Goal: Information Seeking & Learning: Compare options

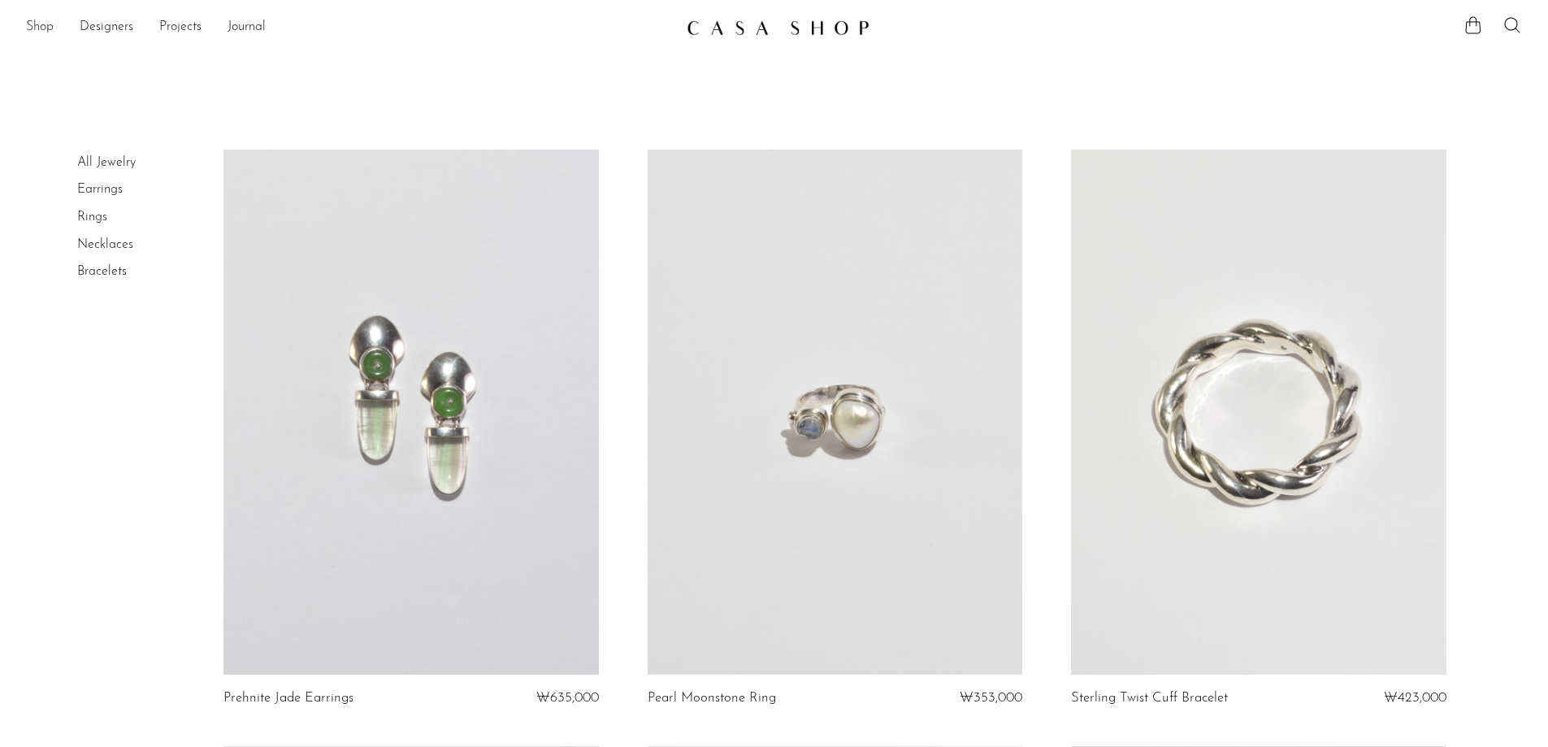
click at [50, 27] on link "Shop" at bounding box center [40, 27] width 28 height 21
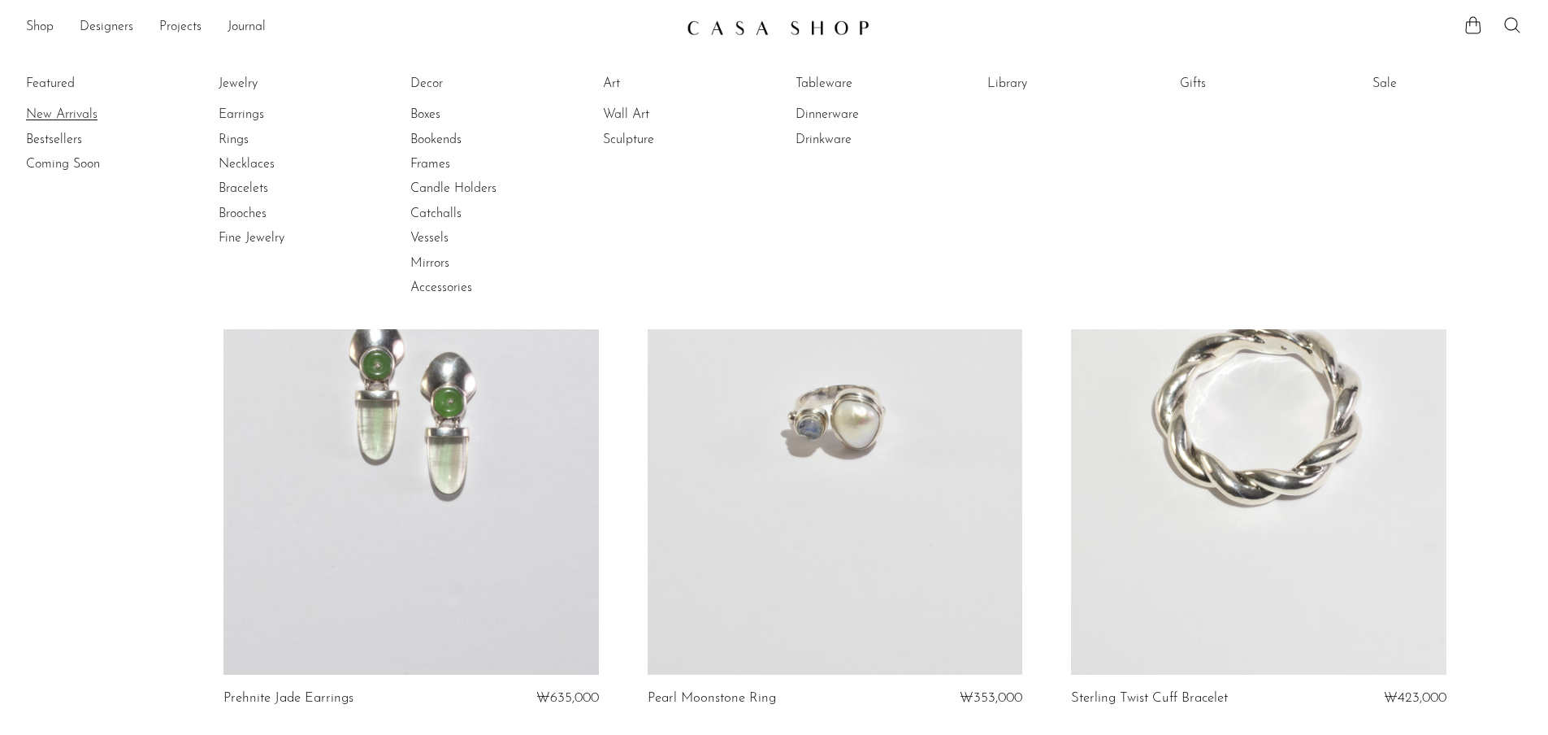
click at [78, 111] on link "New Arrivals" at bounding box center [87, 115] width 122 height 18
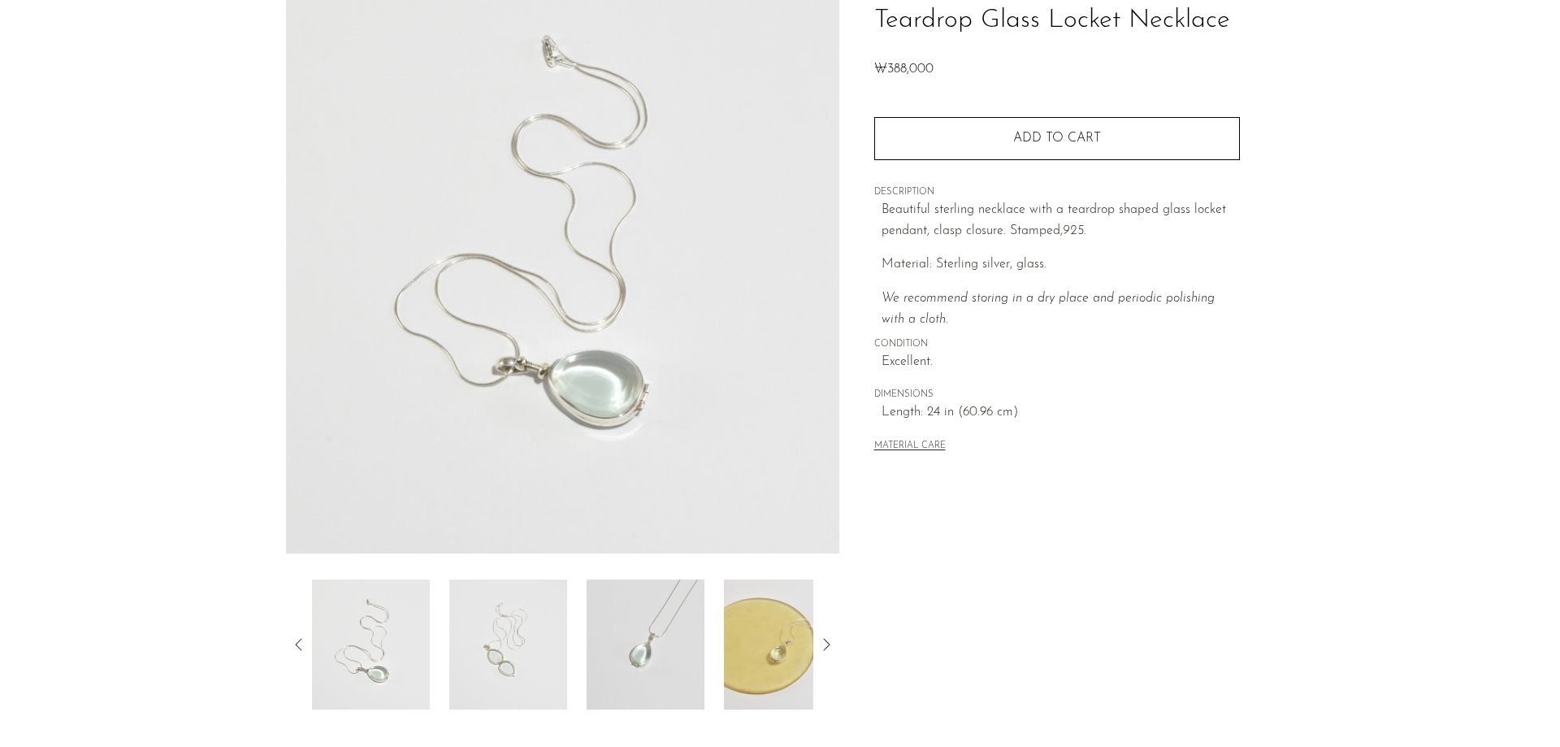
scroll to position [311, 0]
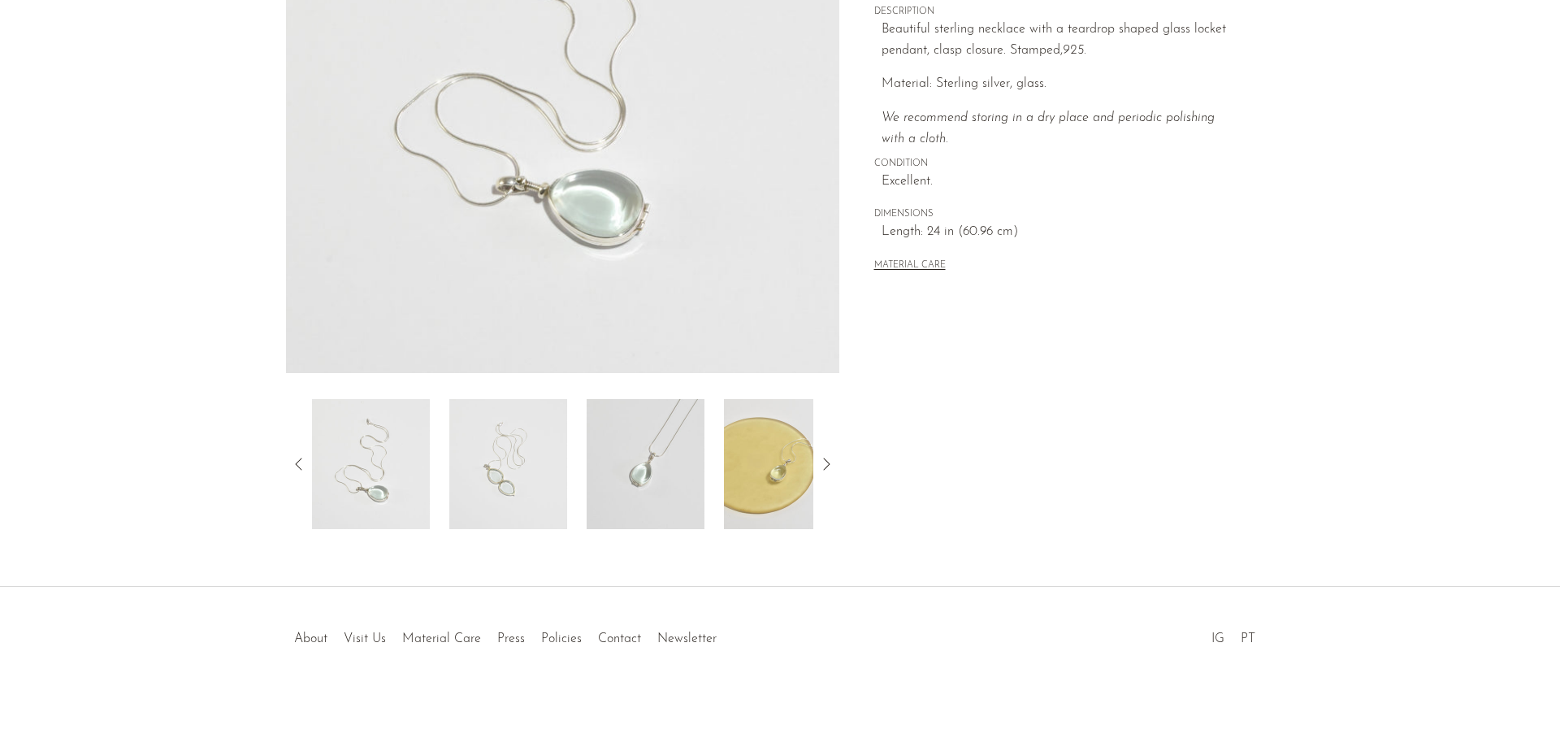
click at [657, 462] on img at bounding box center [646, 464] width 118 height 130
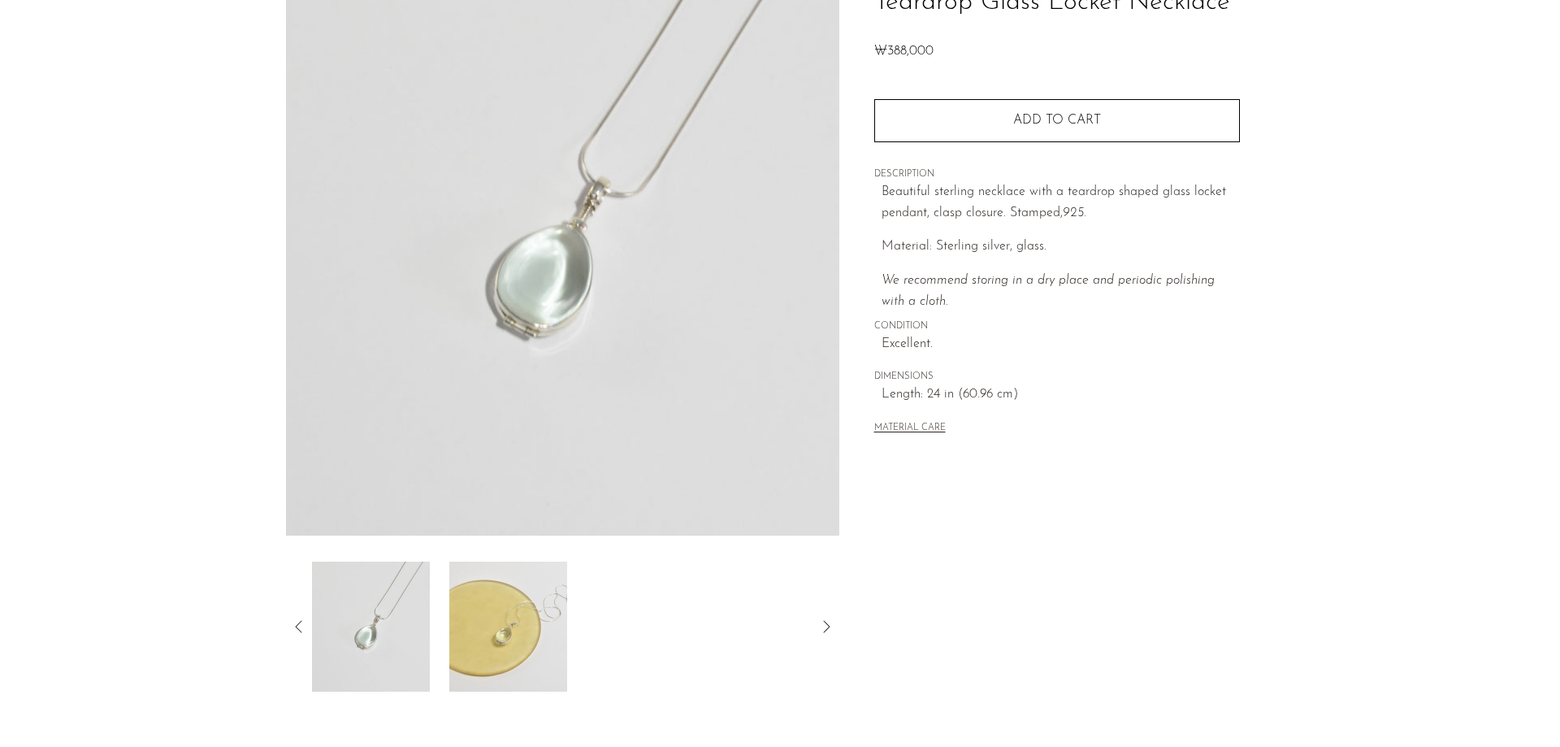
scroll to position [230, 0]
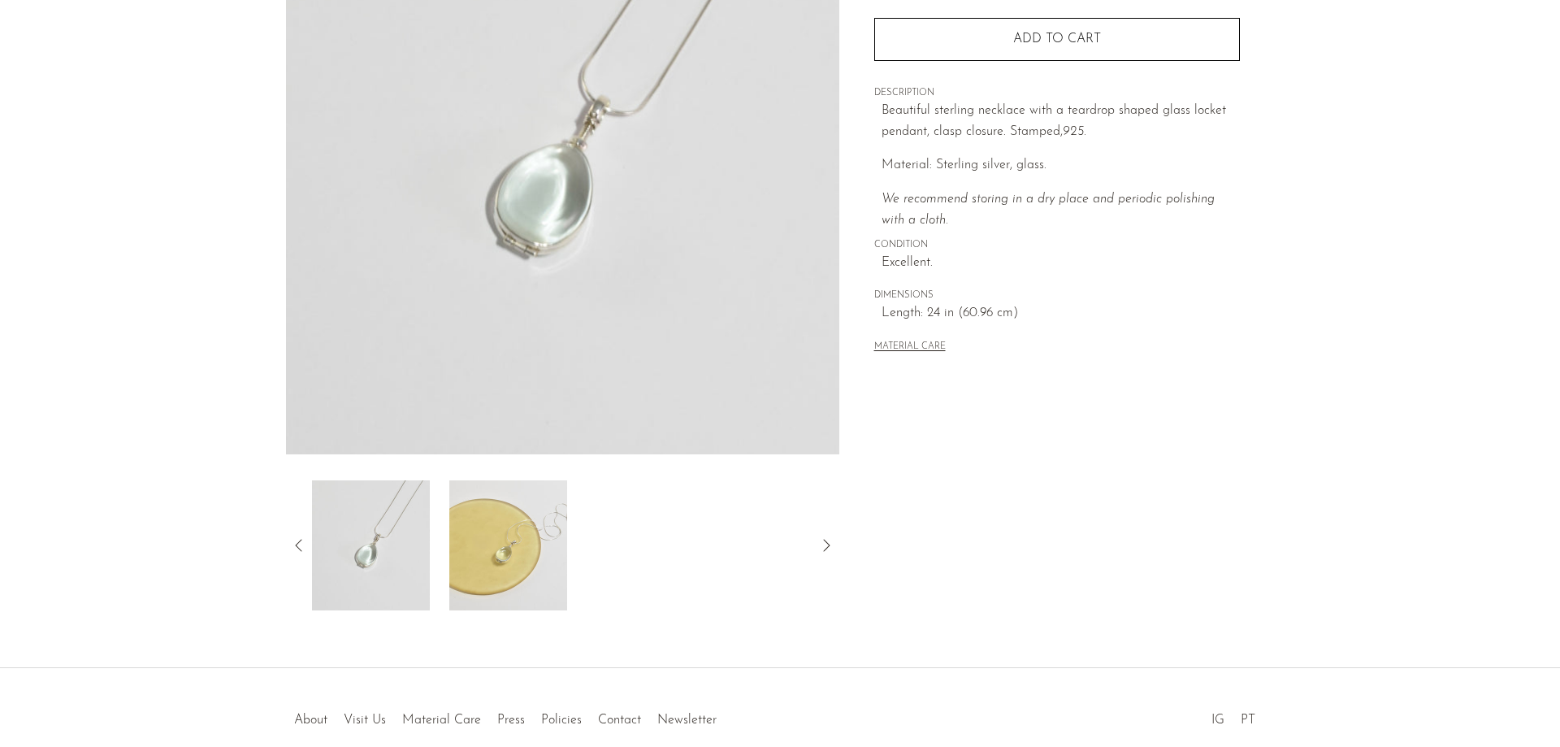
click at [397, 518] on img at bounding box center [371, 545] width 118 height 130
click at [301, 541] on icon at bounding box center [299, 545] width 20 height 20
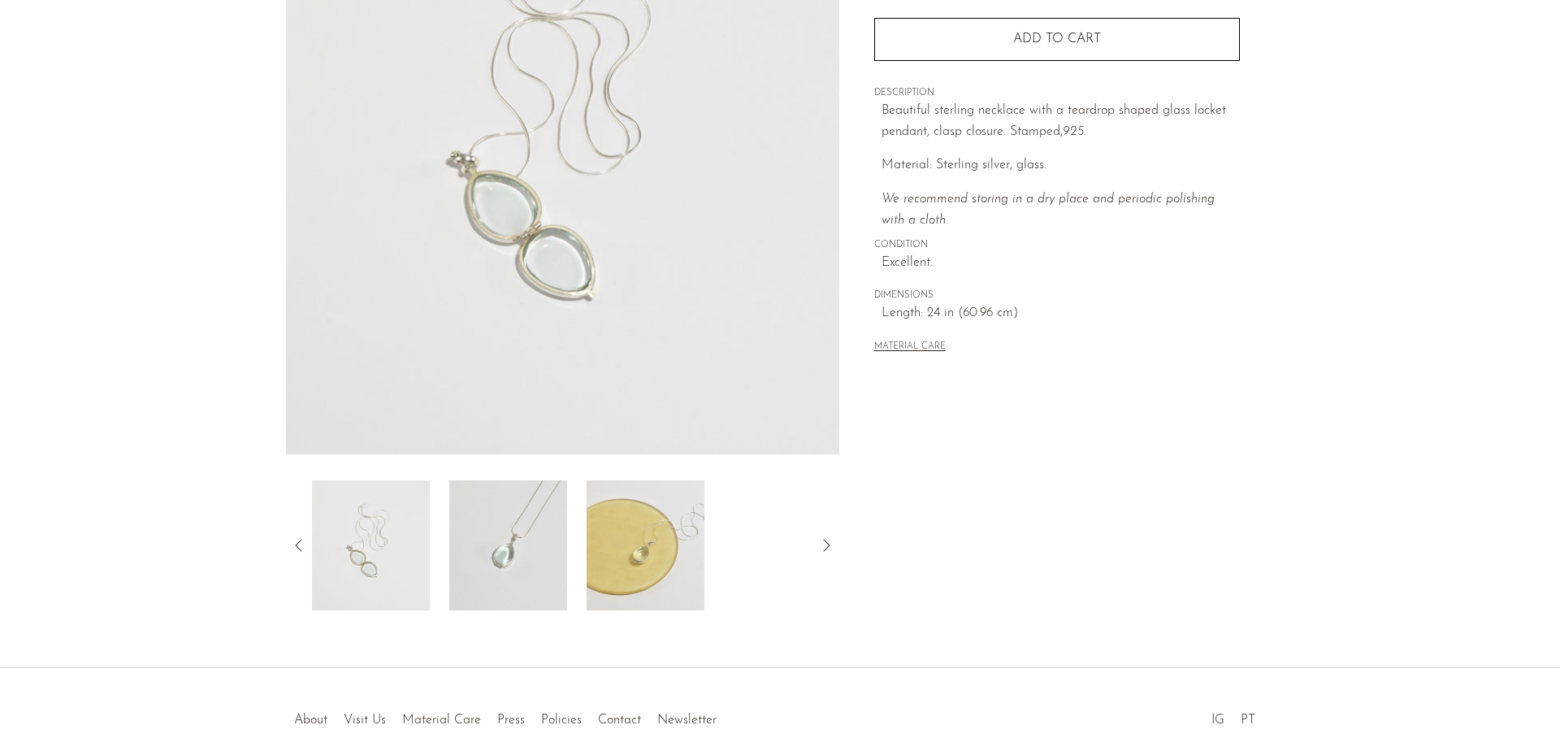
click at [301, 541] on icon at bounding box center [299, 545] width 20 height 20
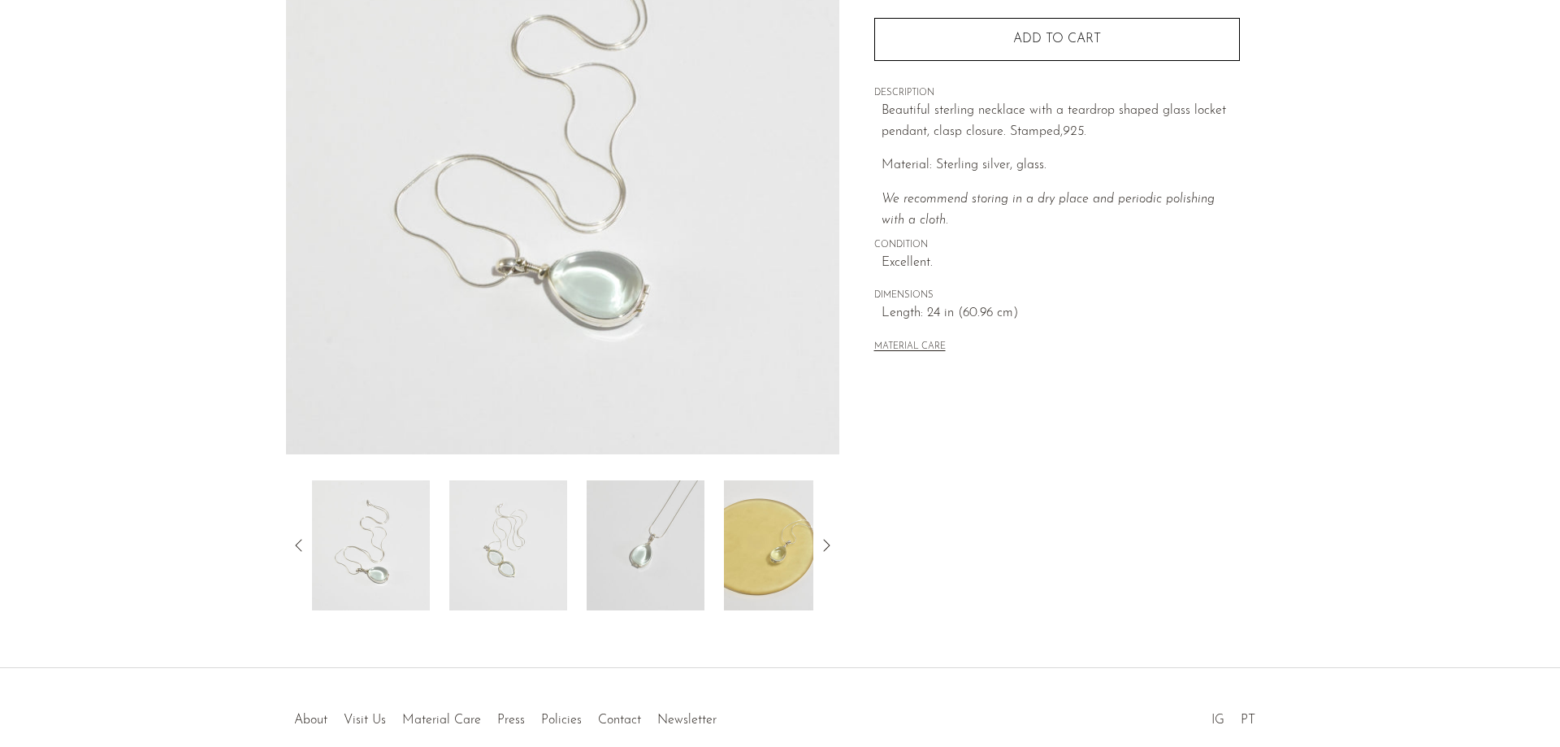
click at [301, 541] on icon at bounding box center [299, 545] width 20 height 20
click at [384, 561] on img at bounding box center [371, 545] width 118 height 130
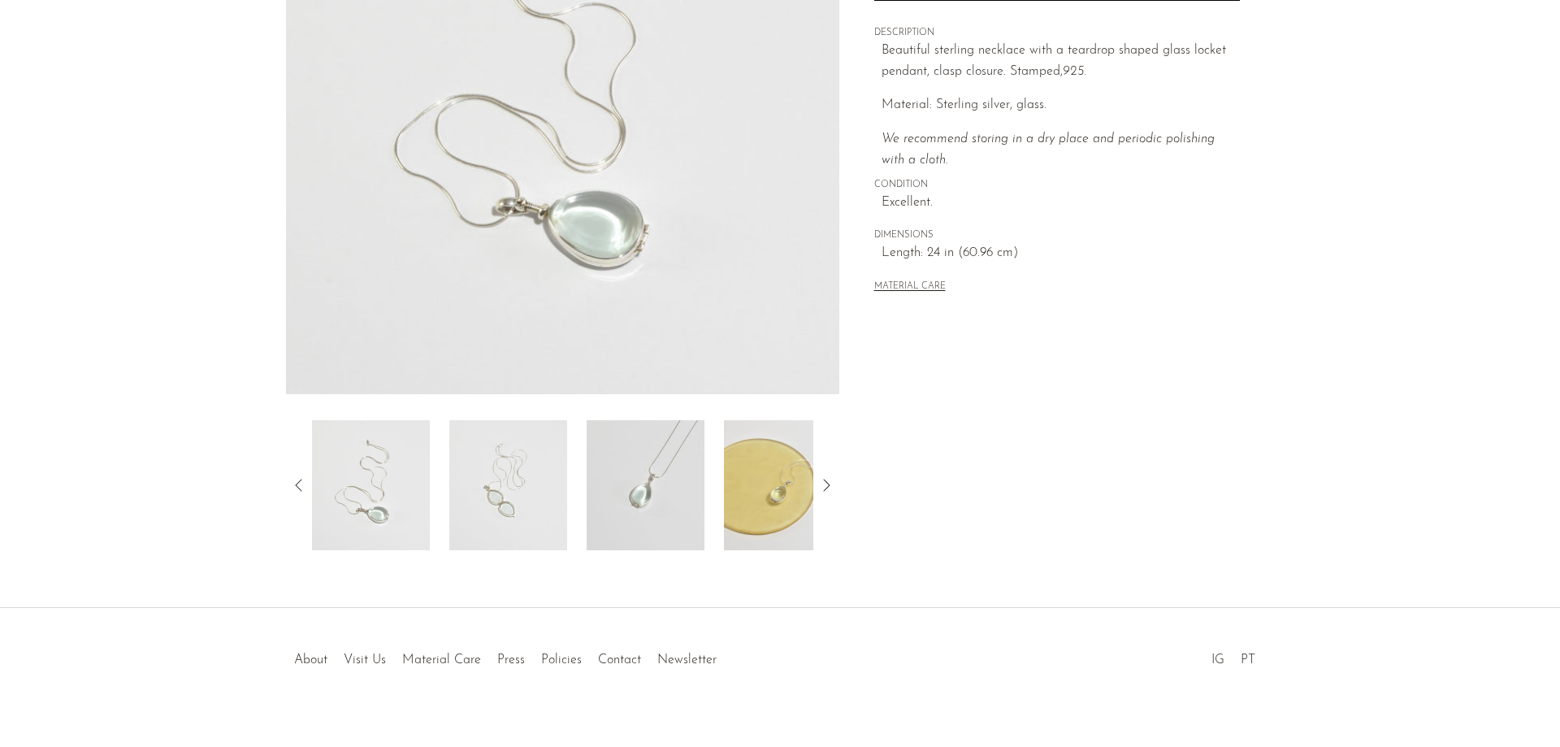
scroll to position [311, 0]
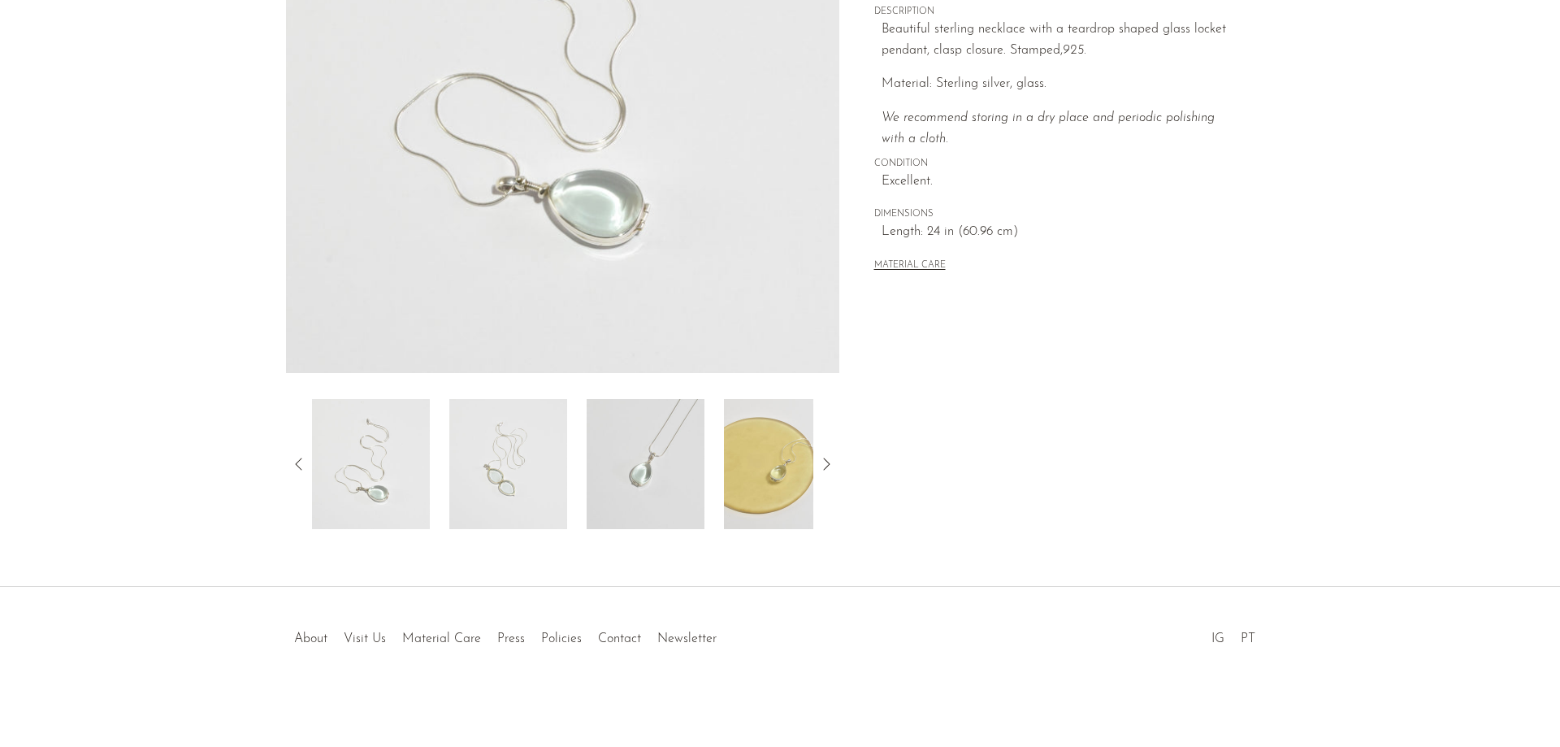
click at [524, 467] on img at bounding box center [508, 464] width 118 height 130
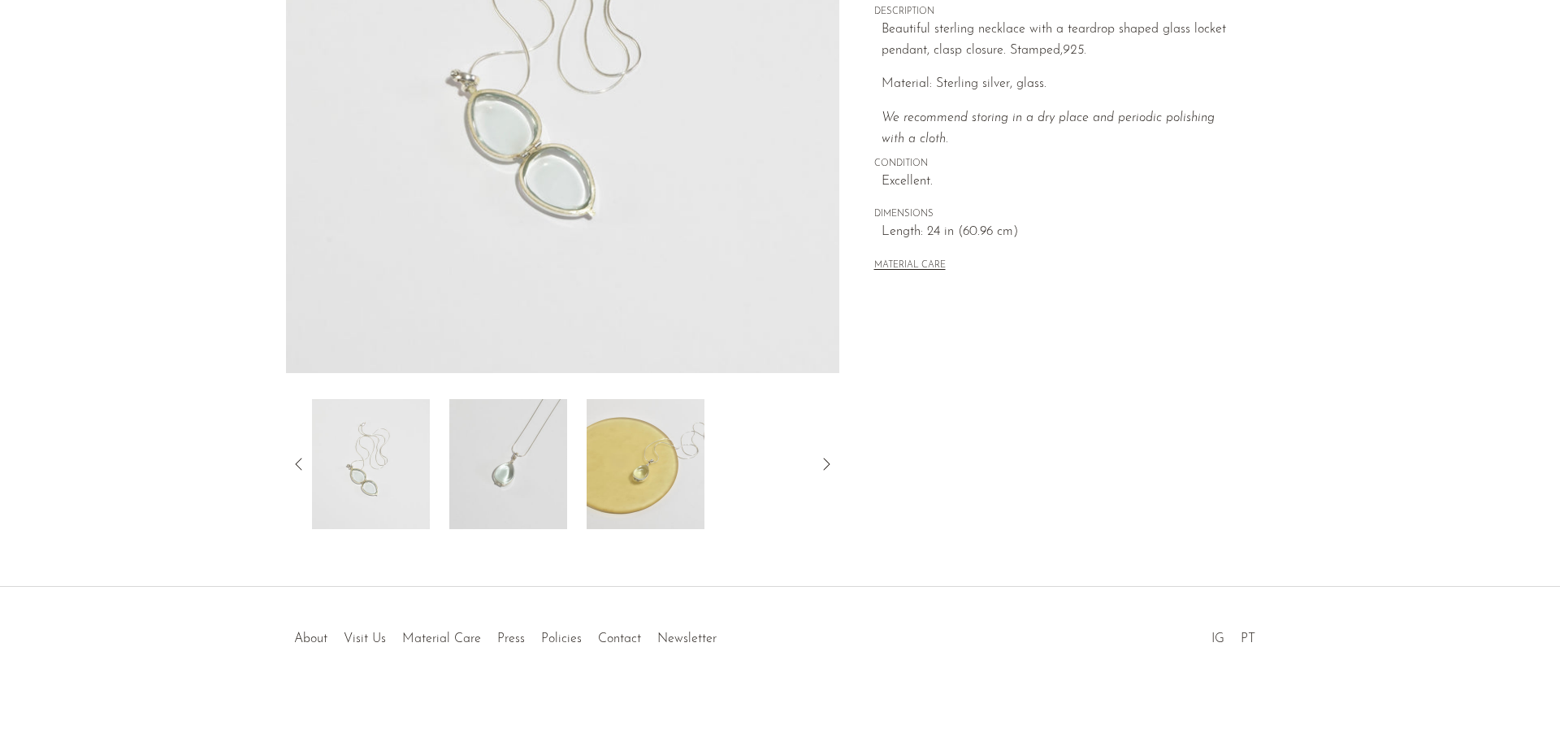
click at [533, 445] on img at bounding box center [508, 464] width 118 height 130
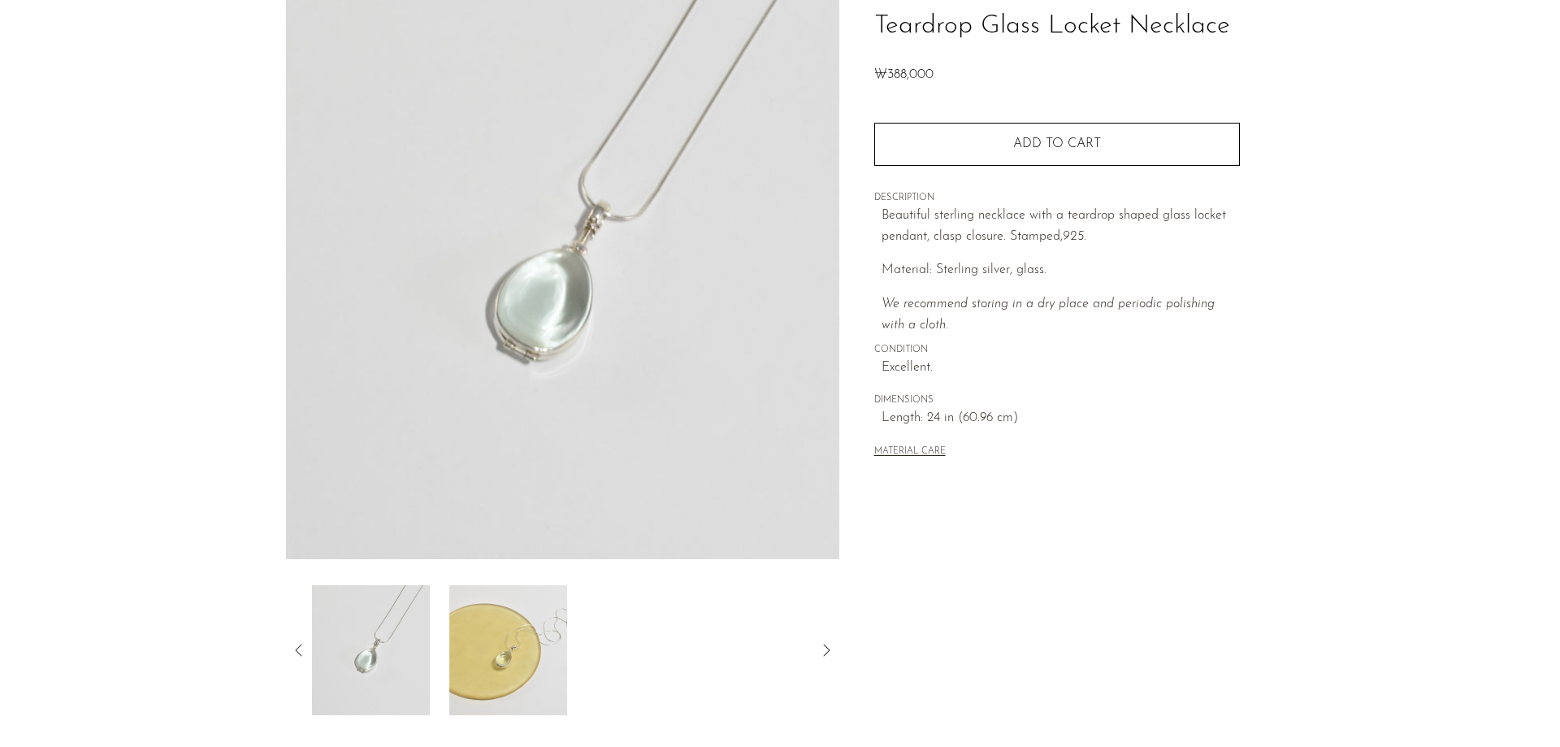
scroll to position [244, 0]
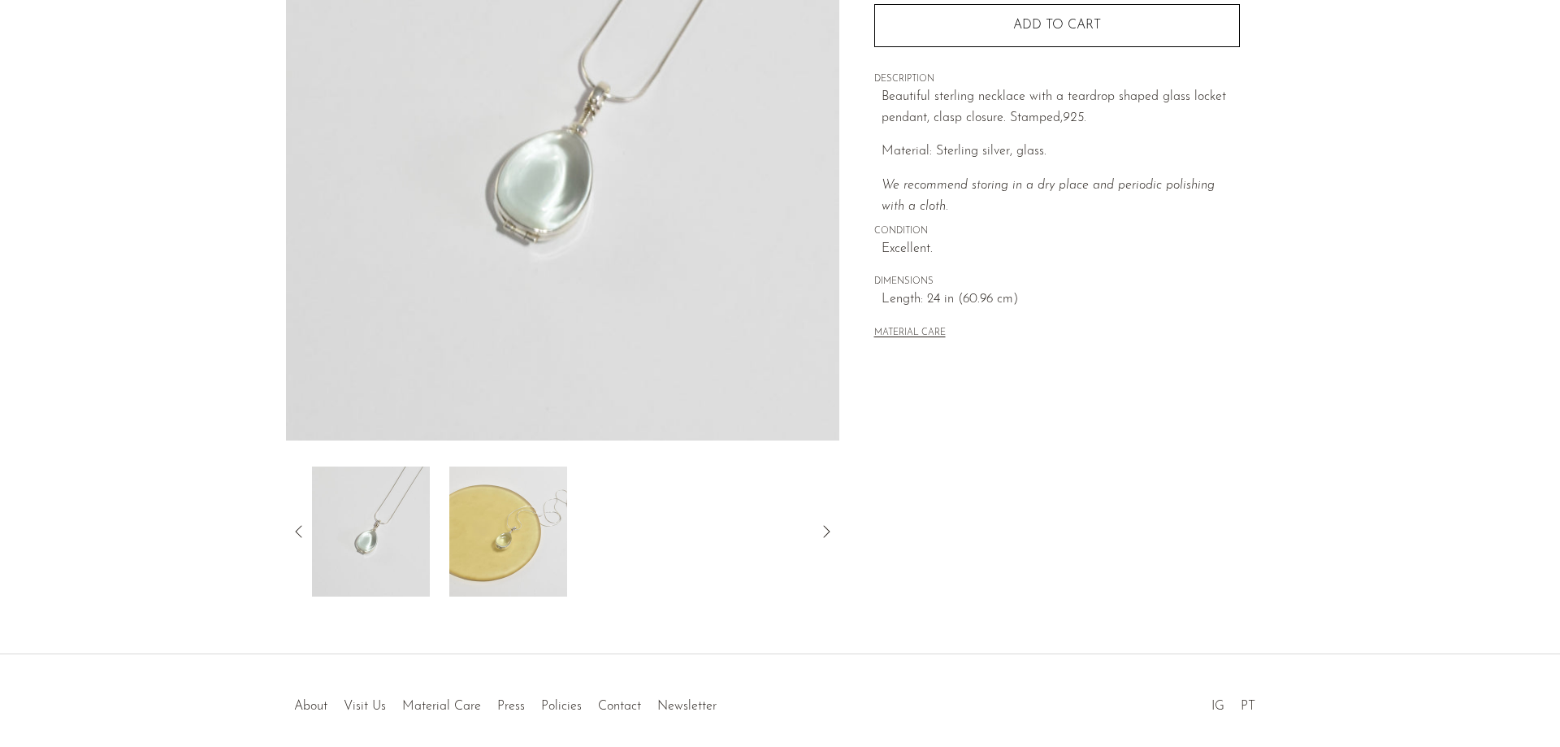
click at [516, 535] on img at bounding box center [508, 531] width 118 height 130
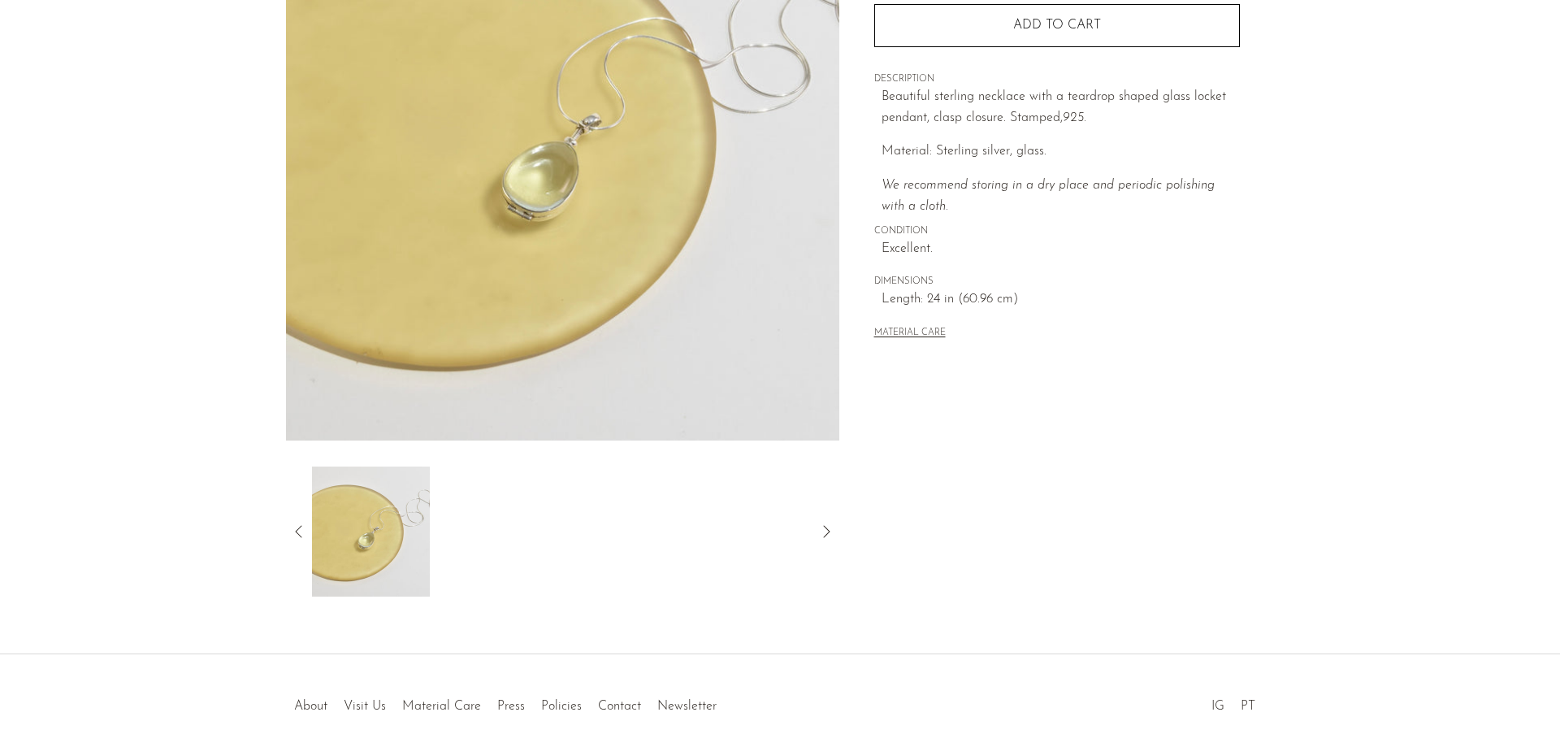
click at [301, 530] on icon at bounding box center [299, 532] width 20 height 20
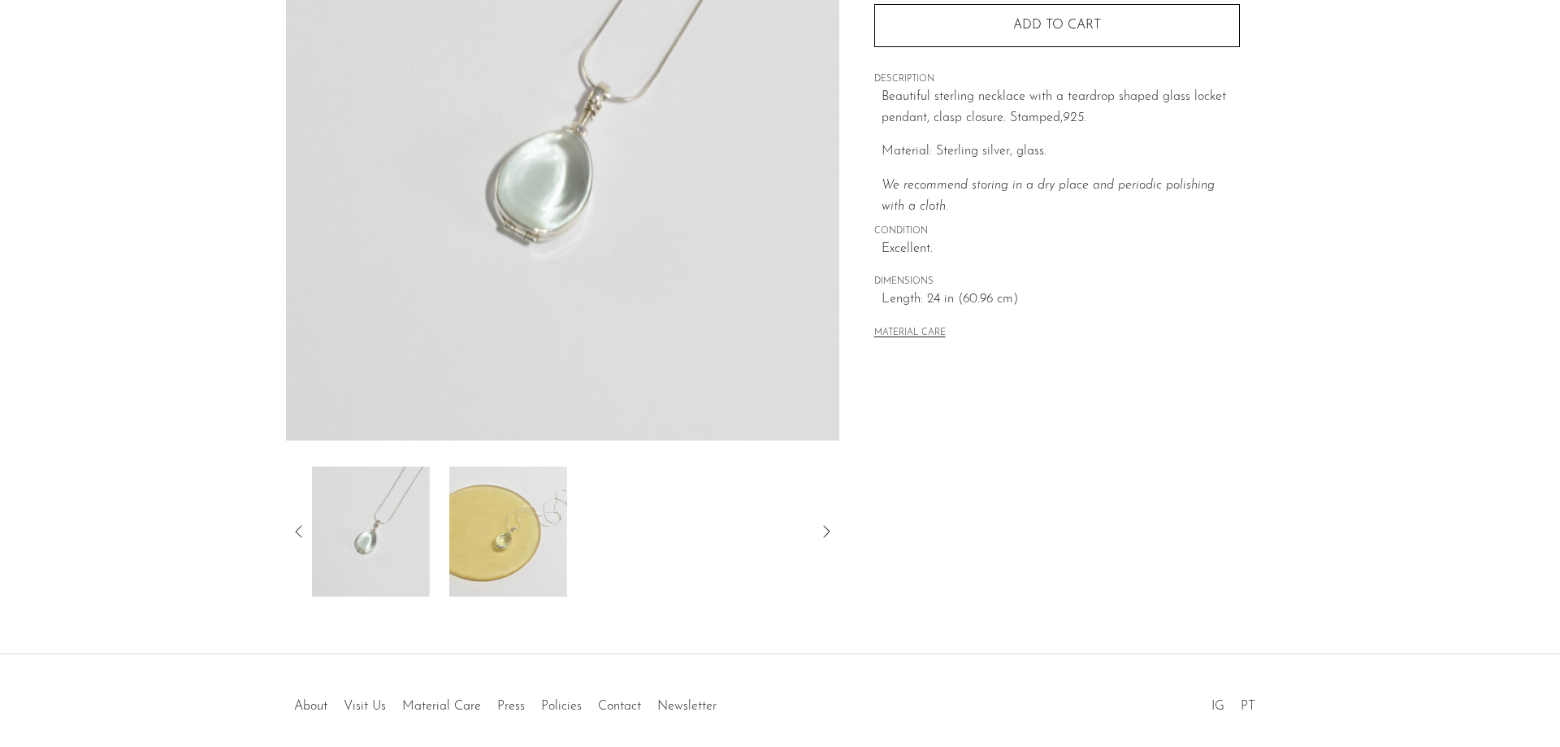
click at [301, 530] on icon at bounding box center [299, 532] width 20 height 20
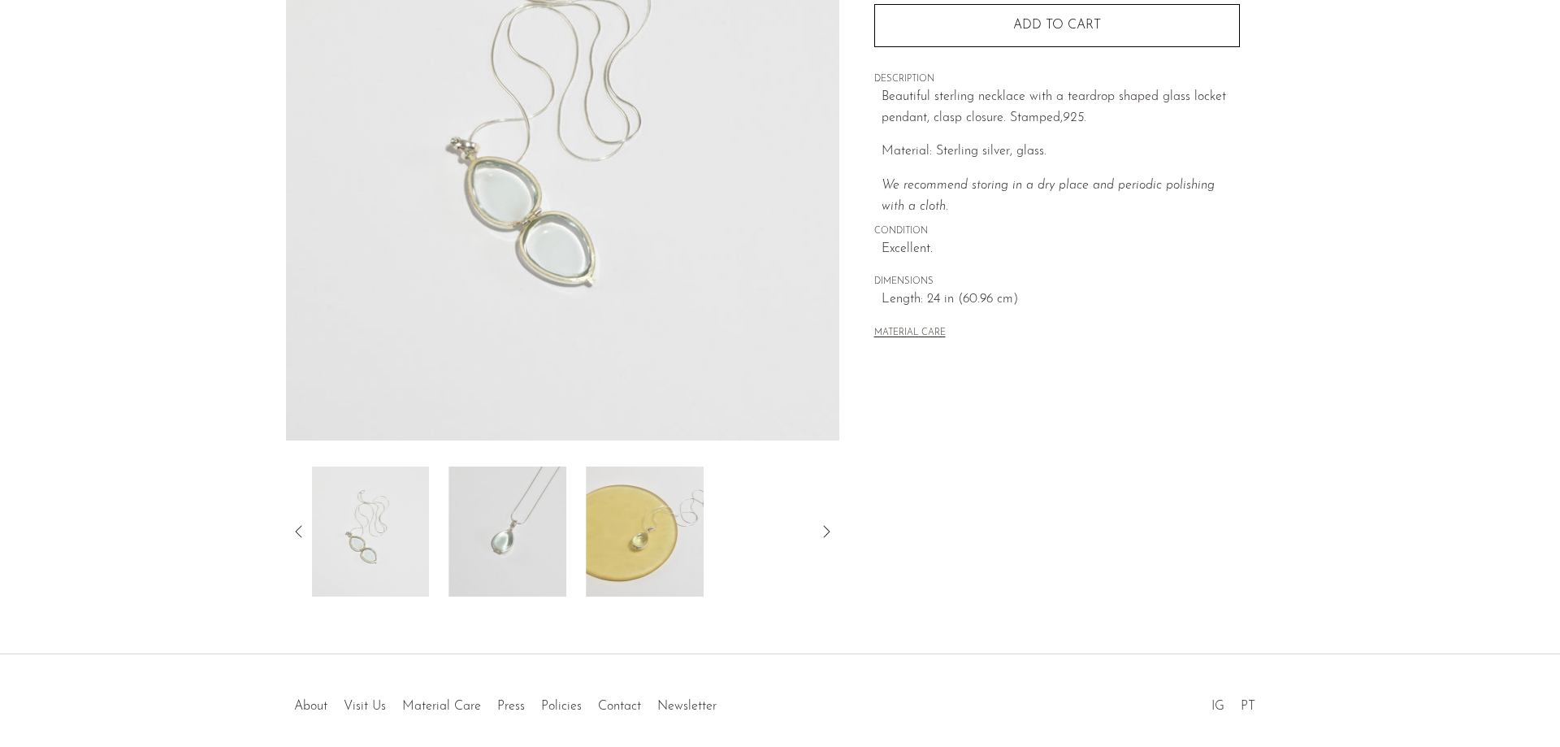
click at [301, 530] on icon at bounding box center [299, 532] width 20 height 20
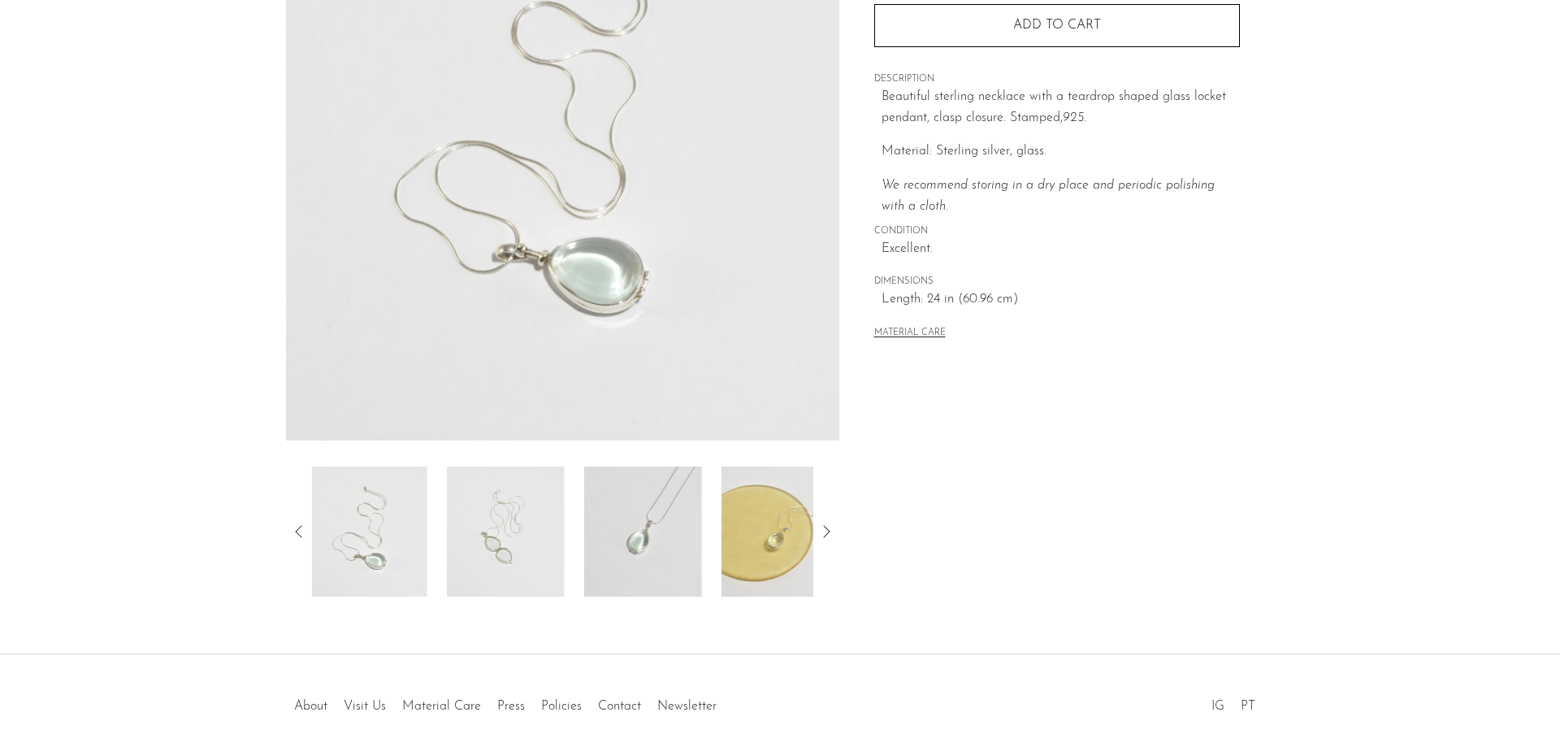
click at [301, 530] on icon at bounding box center [299, 532] width 20 height 20
click at [371, 524] on img at bounding box center [371, 531] width 118 height 130
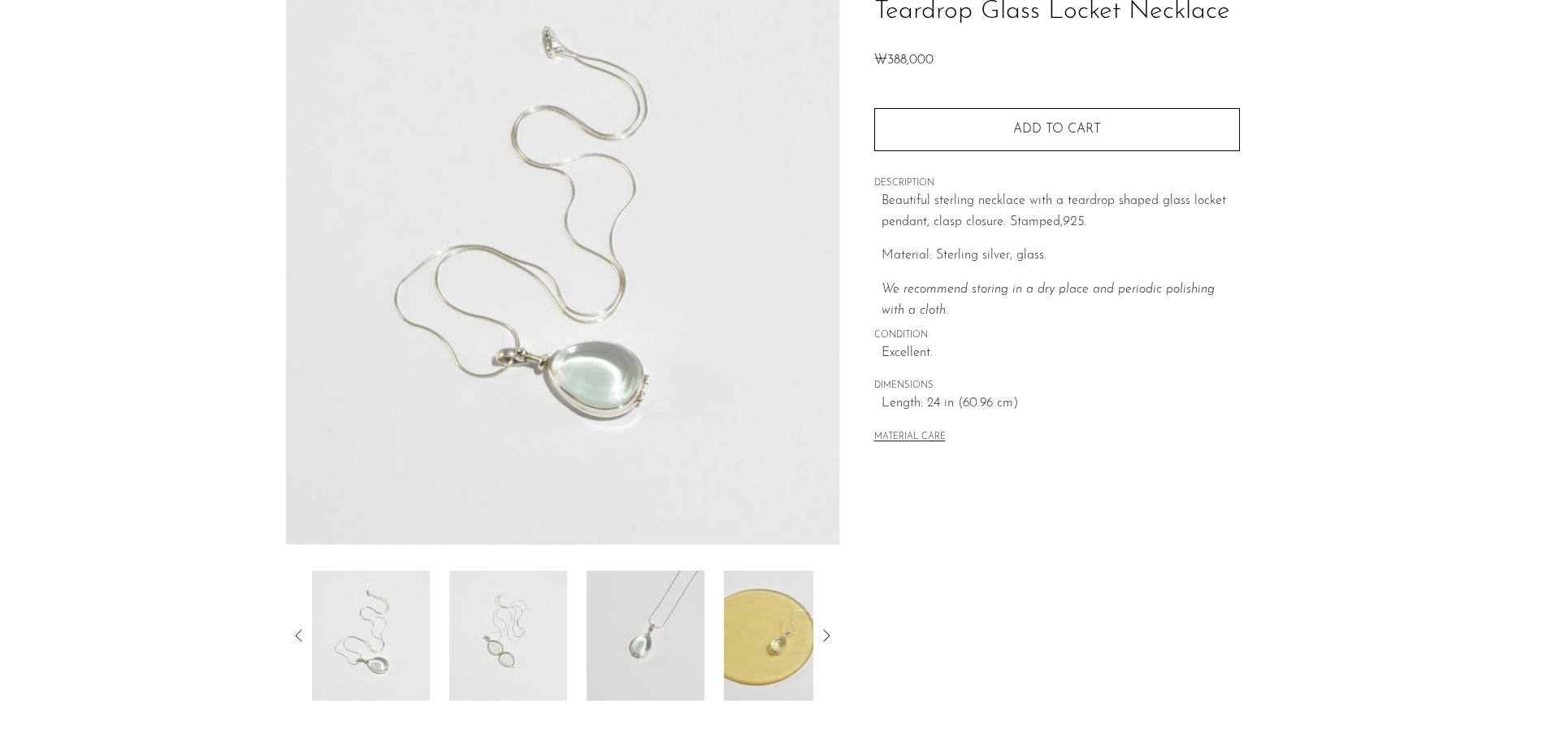
scroll to position [311, 0]
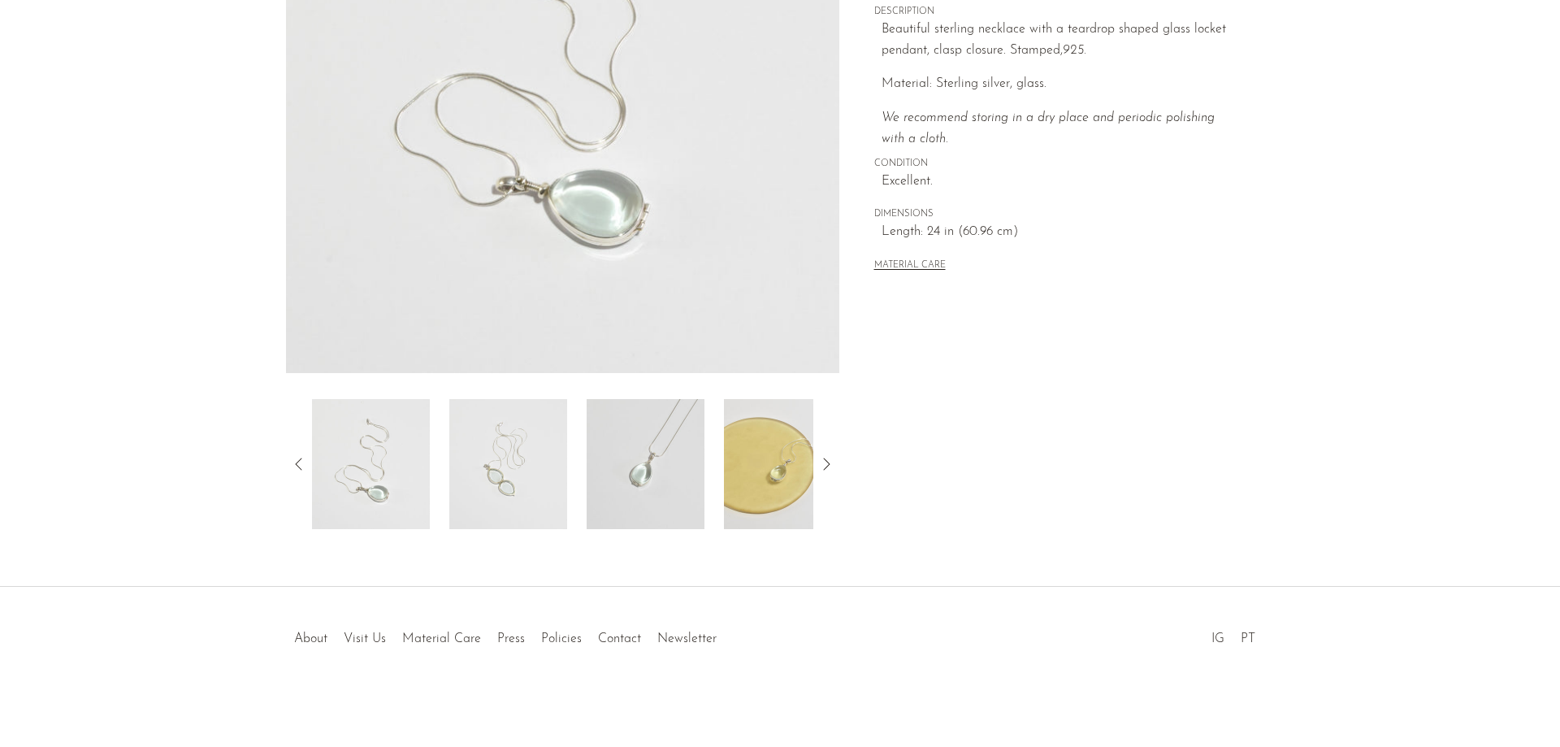
click at [499, 479] on img at bounding box center [508, 464] width 118 height 130
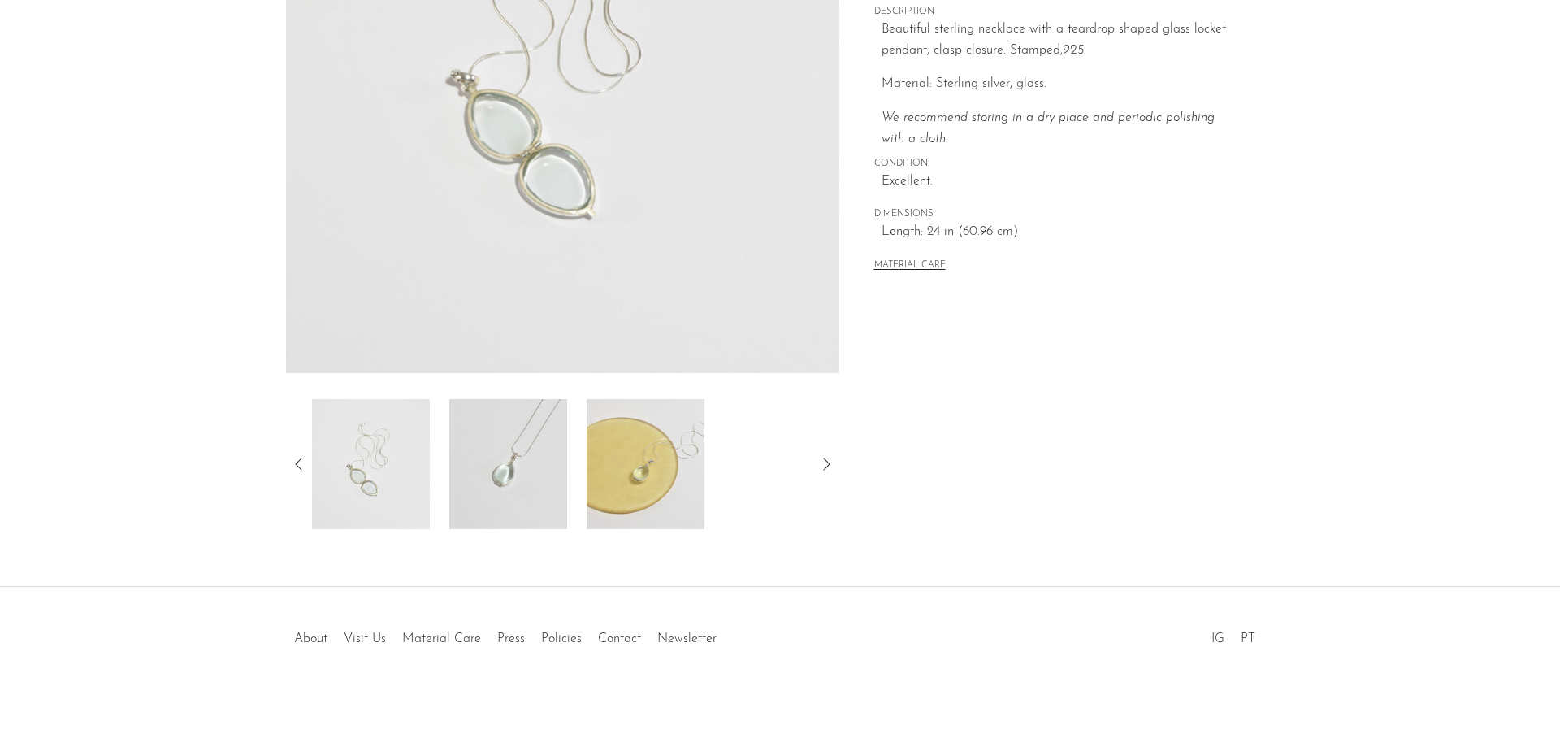
click at [527, 448] on img at bounding box center [508, 464] width 118 height 130
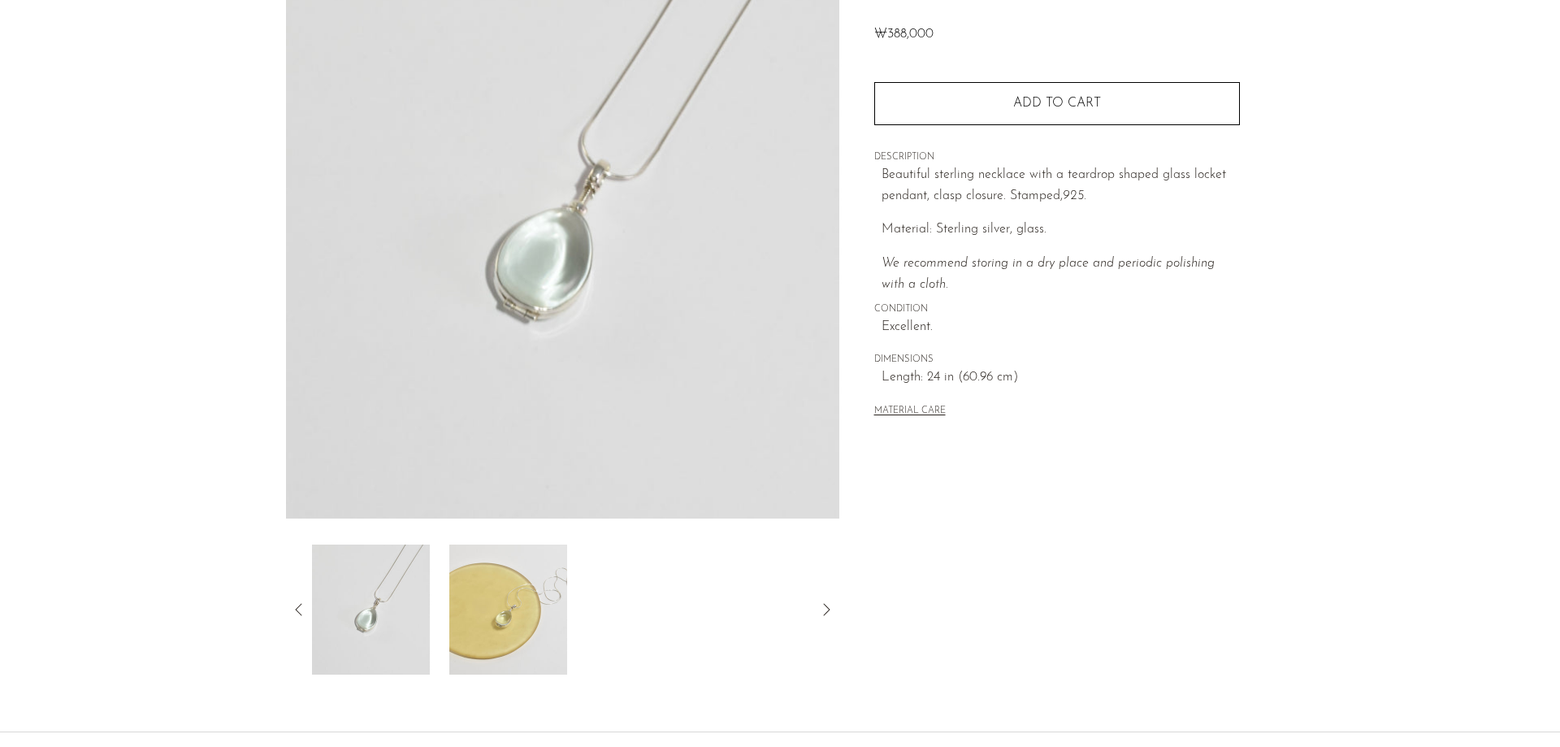
scroll to position [244, 0]
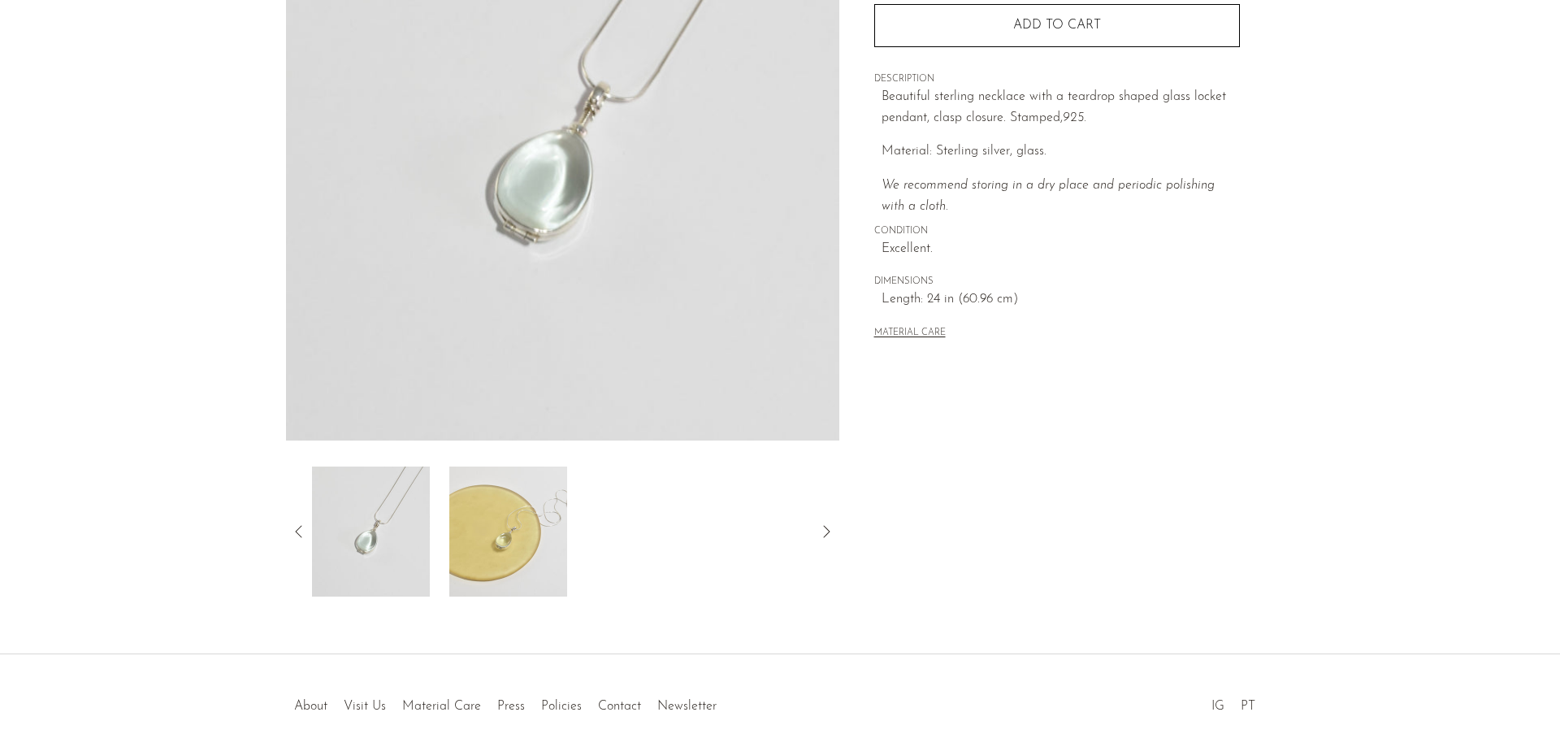
click at [483, 499] on img at bounding box center [508, 531] width 118 height 130
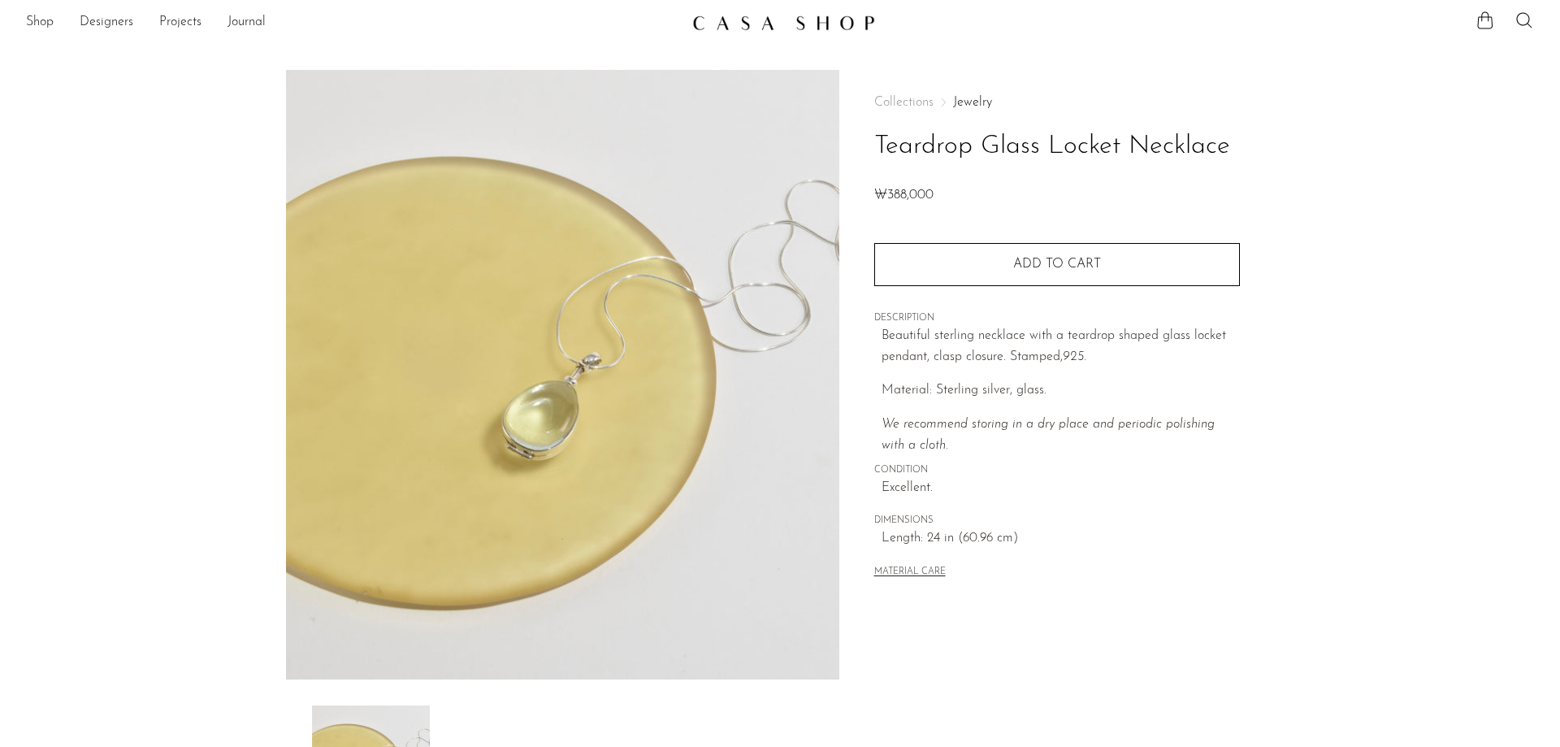
scroll to position [0, 0]
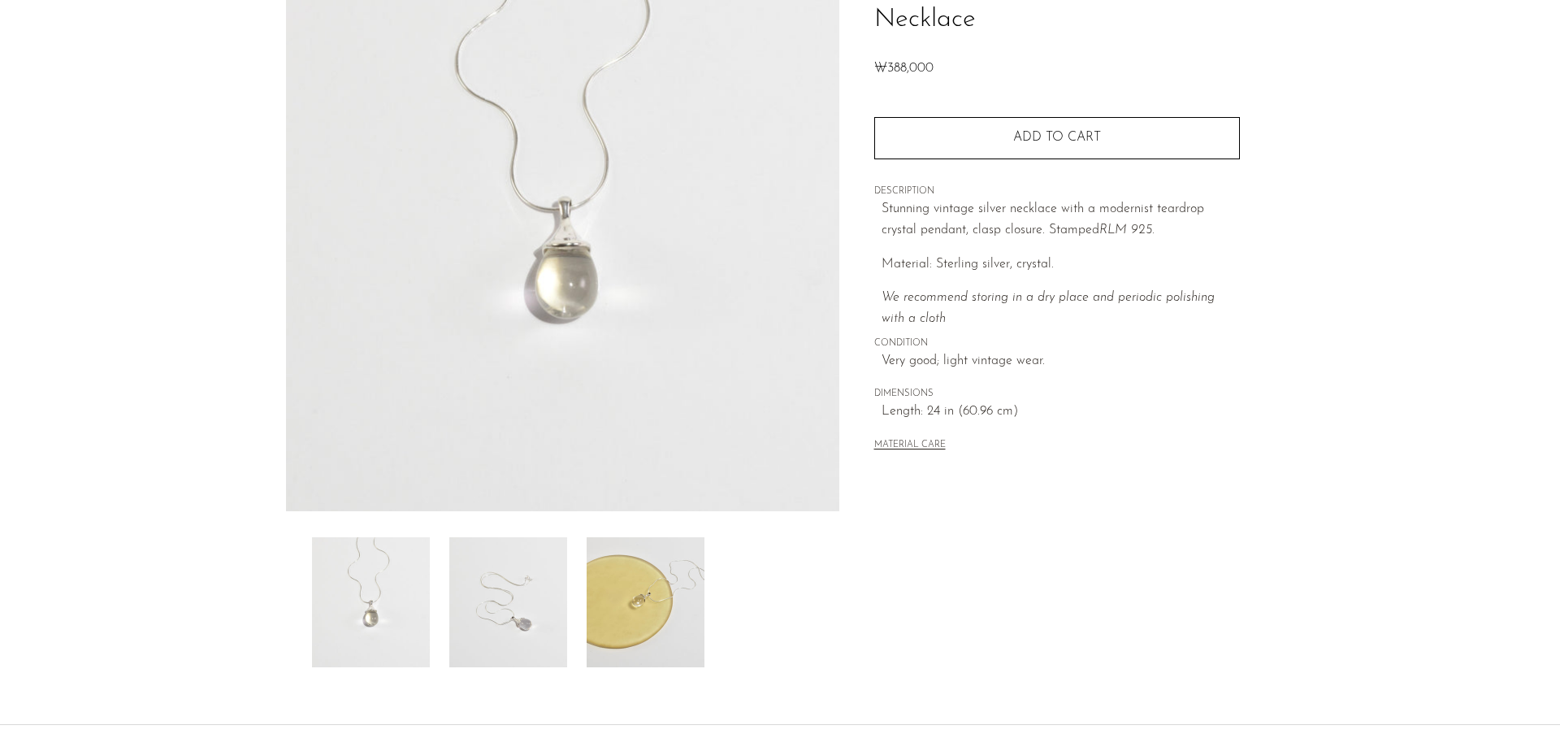
scroll to position [311, 0]
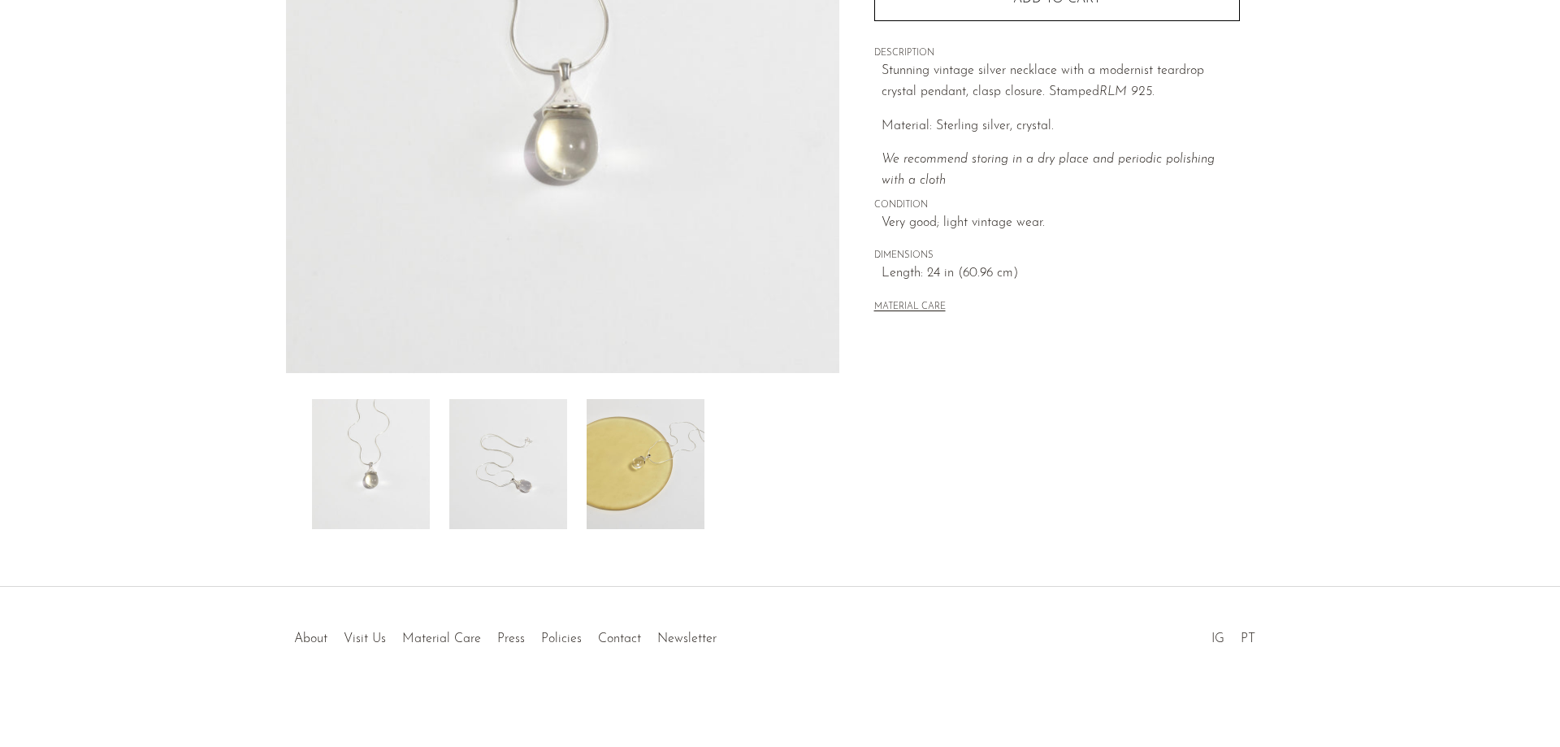
click at [504, 445] on img at bounding box center [508, 464] width 118 height 130
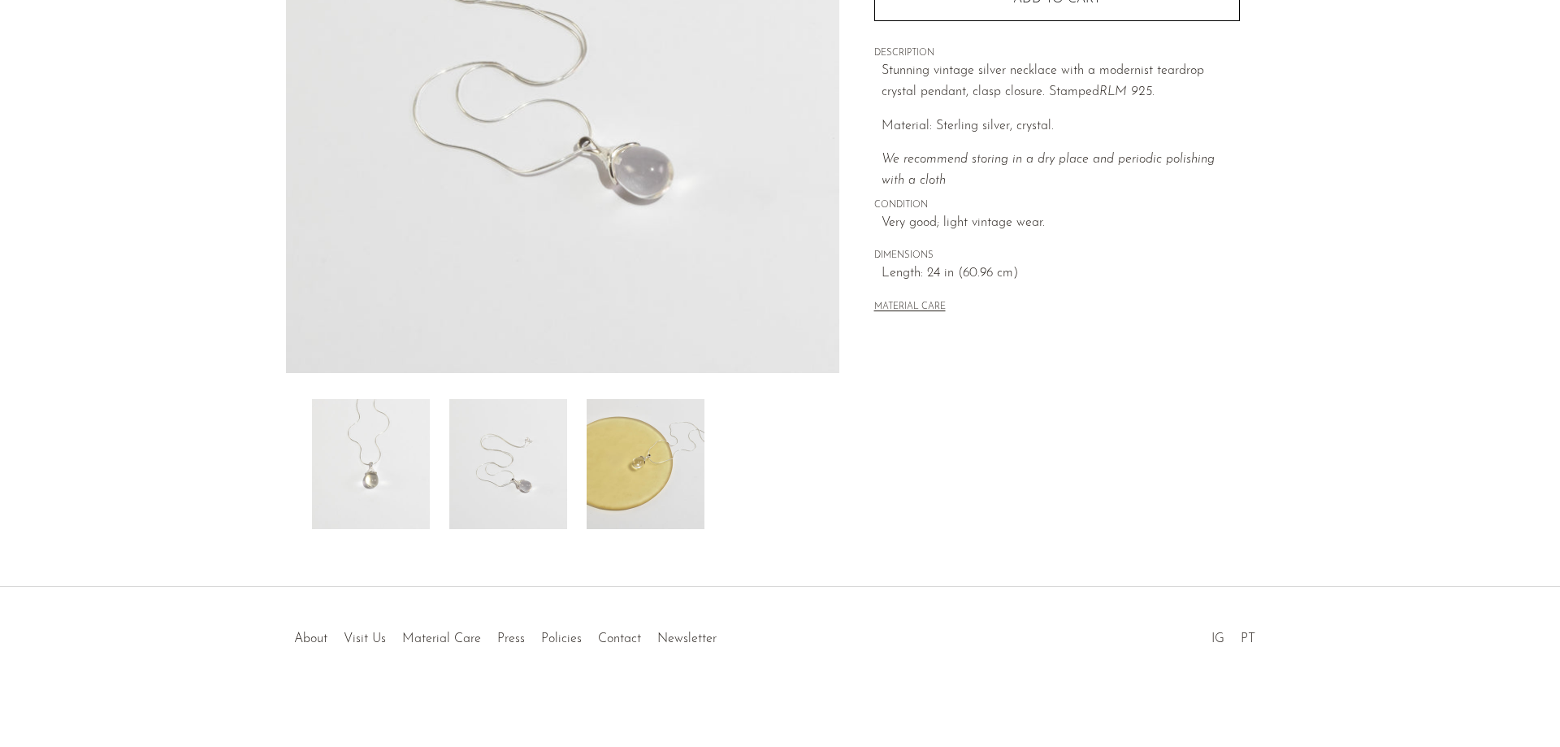
click at [621, 455] on img at bounding box center [646, 464] width 118 height 130
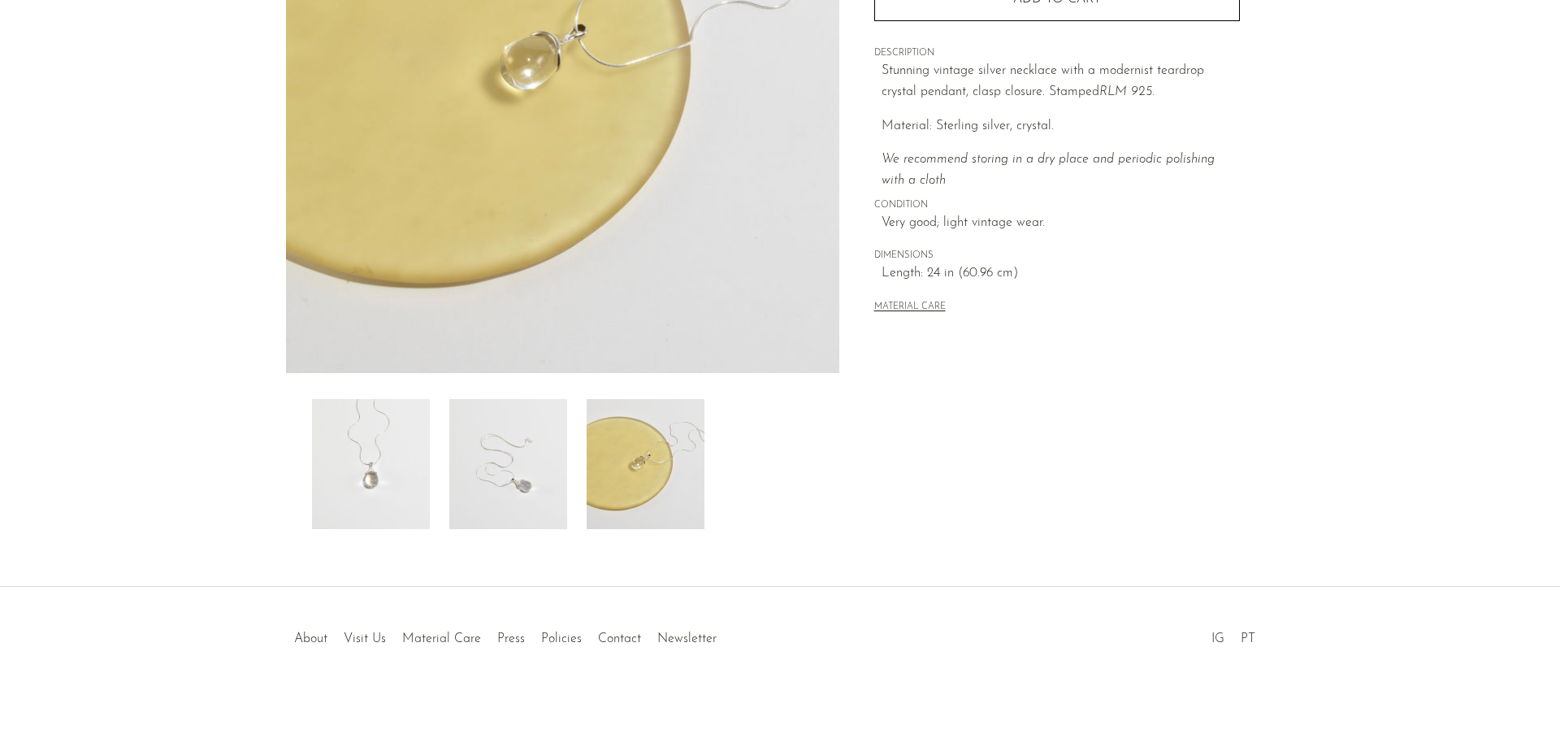
click at [352, 470] on img at bounding box center [371, 464] width 118 height 130
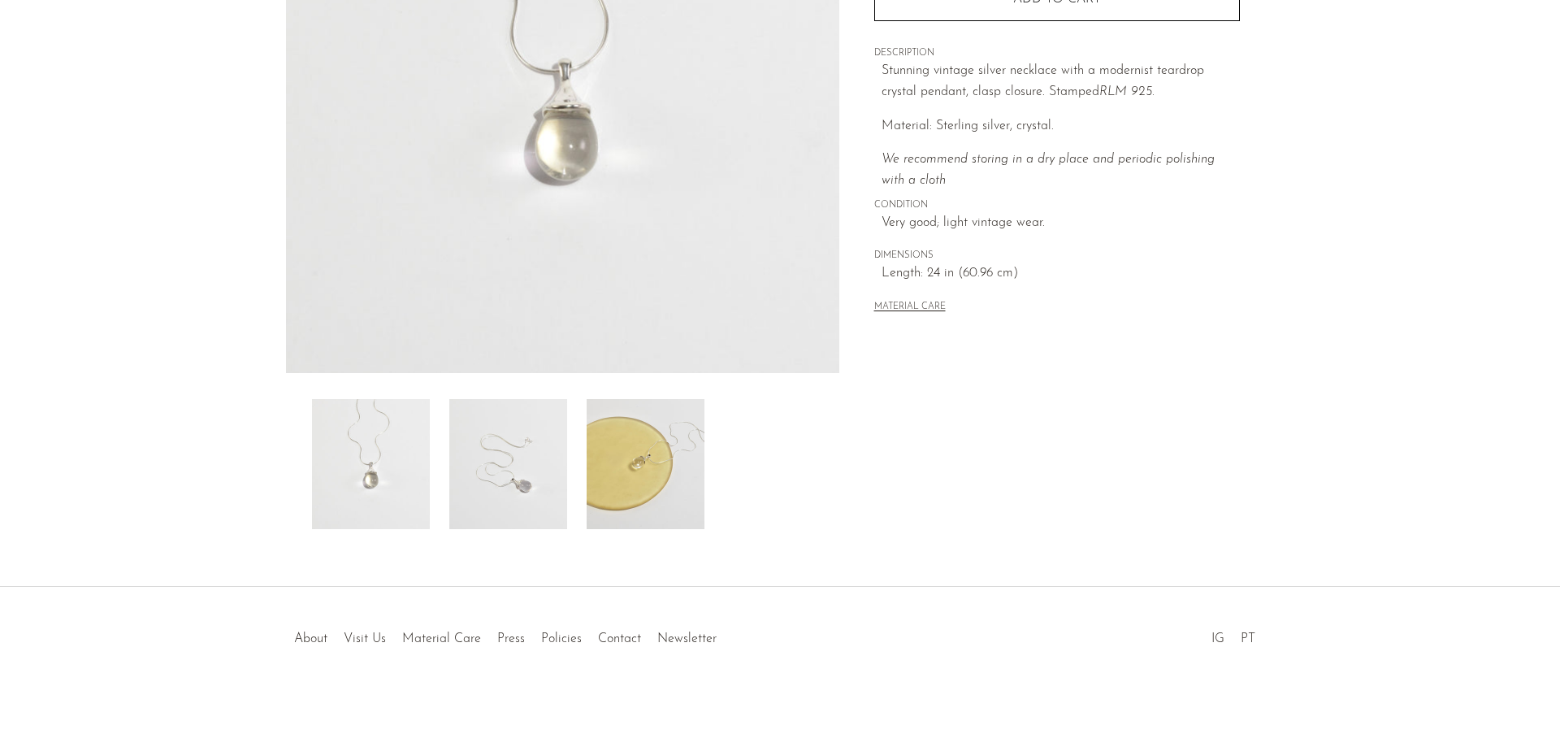
click at [501, 487] on img at bounding box center [508, 464] width 118 height 130
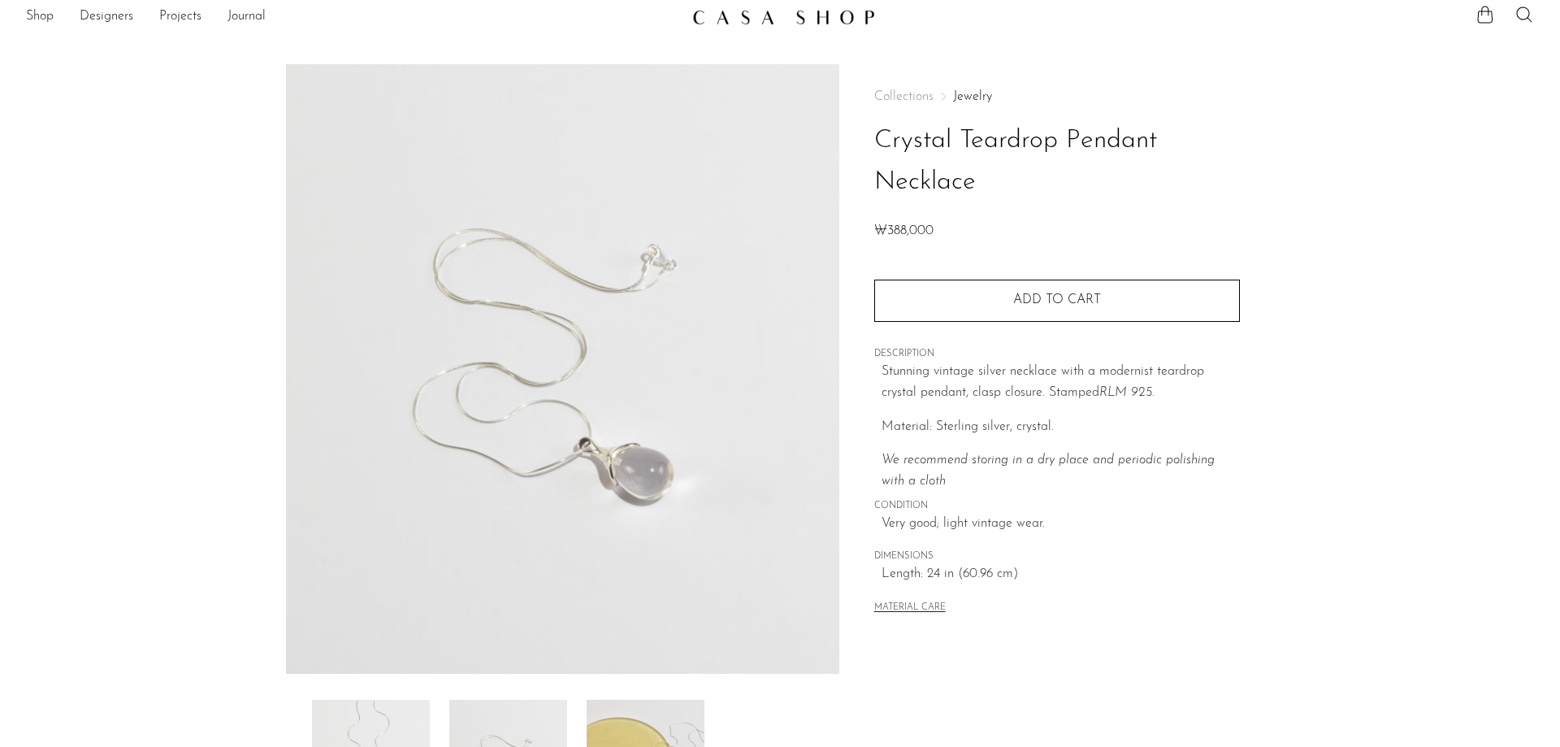
scroll to position [0, 0]
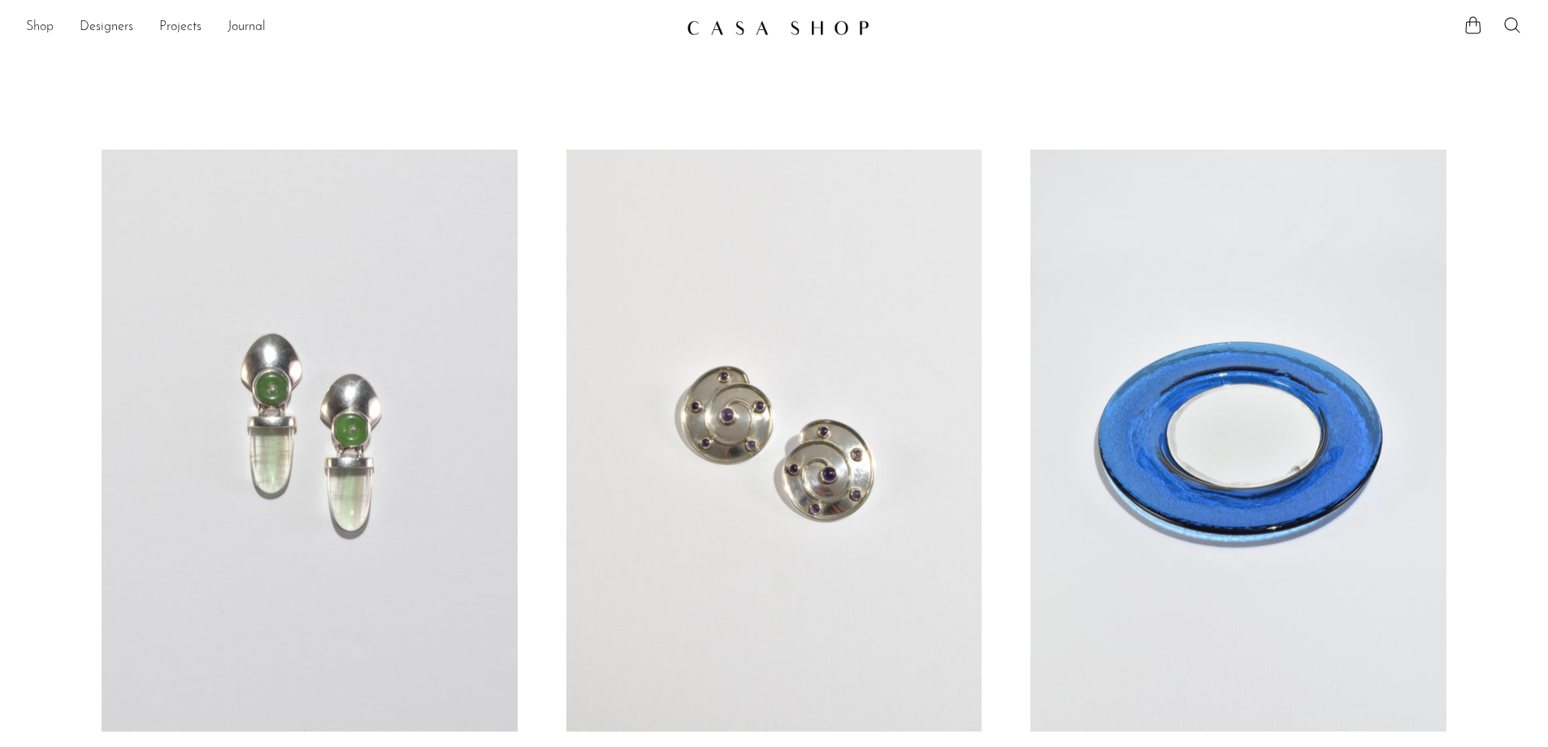
click at [41, 28] on link "Shop" at bounding box center [40, 27] width 28 height 21
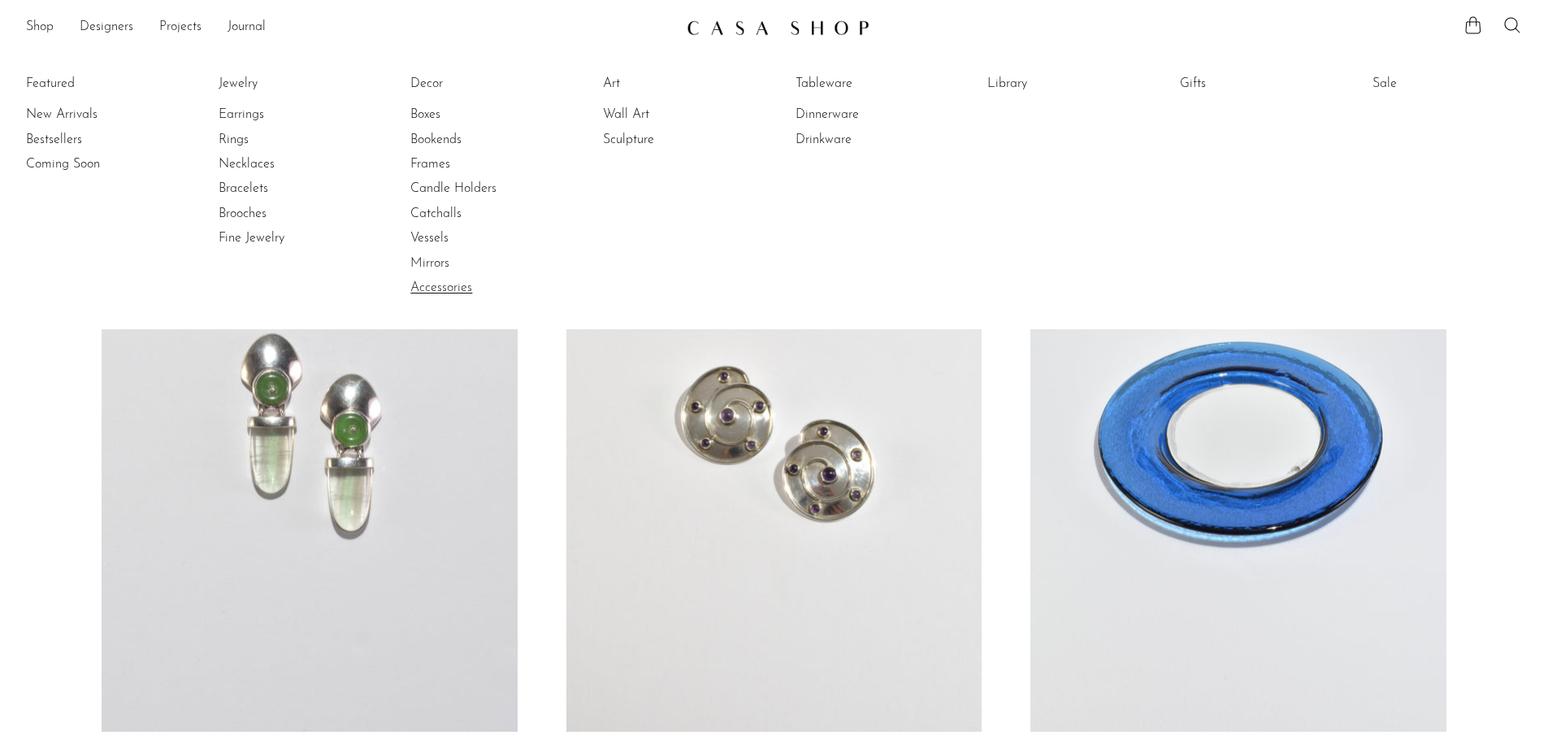
click at [455, 293] on link "Accessories" at bounding box center [471, 288] width 122 height 18
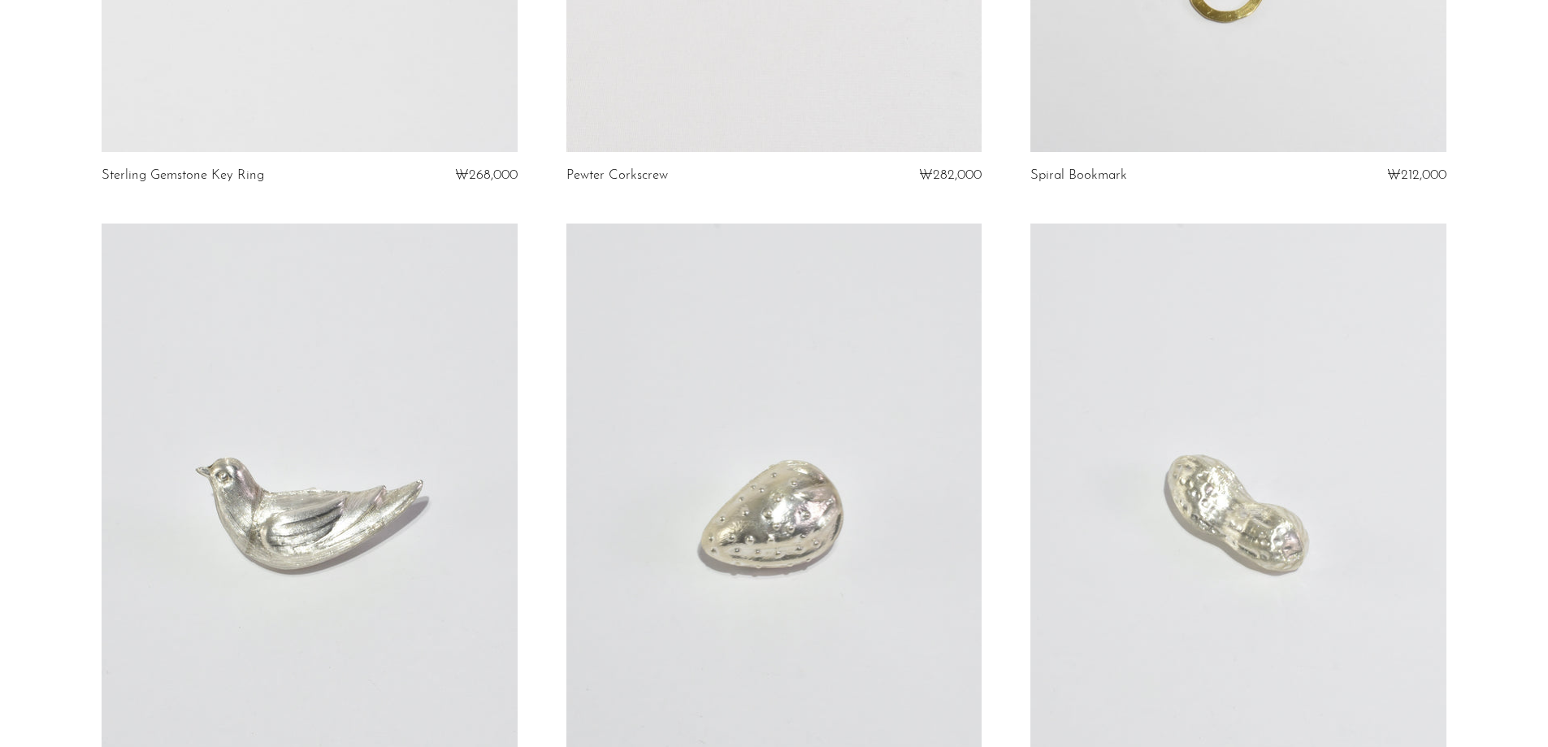
scroll to position [5574, 0]
